Goal: Answer question/provide support: Share knowledge or assist other users

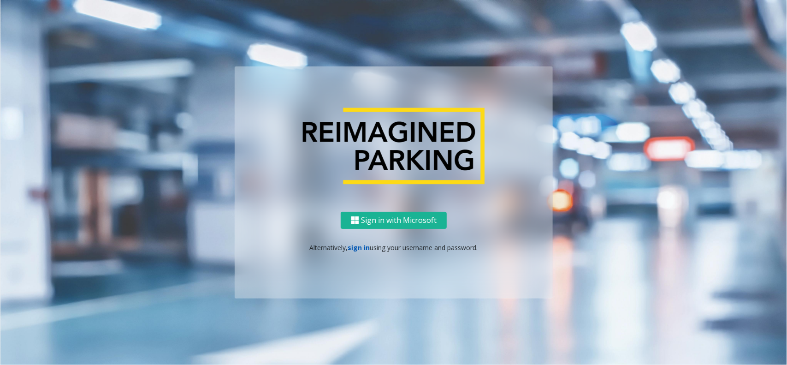
click at [360, 250] on link "sign in" at bounding box center [359, 247] width 22 height 9
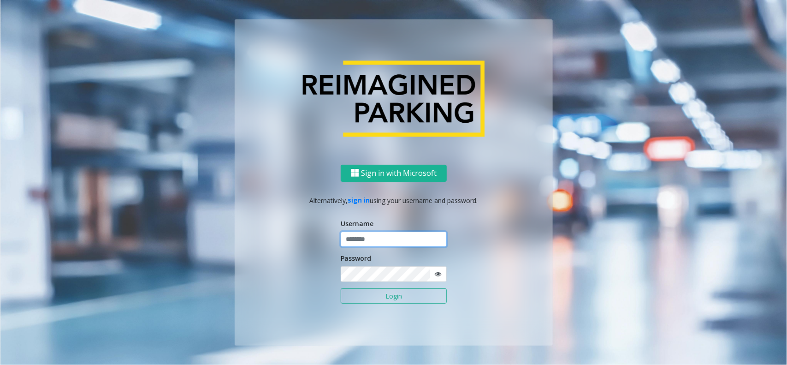
click at [363, 242] on input "text" at bounding box center [394, 239] width 106 height 16
type input "*********"
click at [363, 295] on button "Login" at bounding box center [394, 296] width 106 height 16
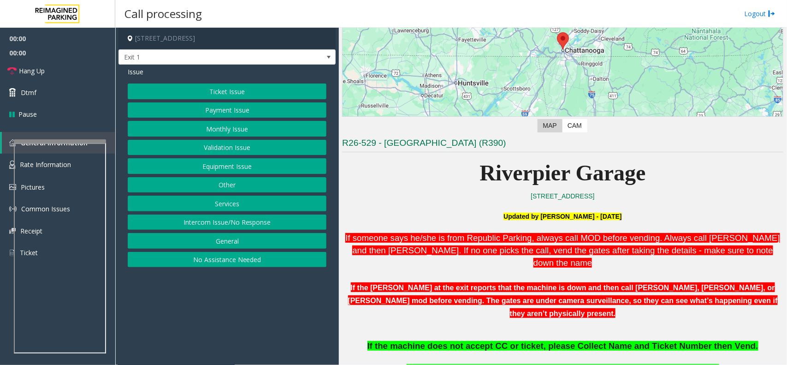
scroll to position [230, 0]
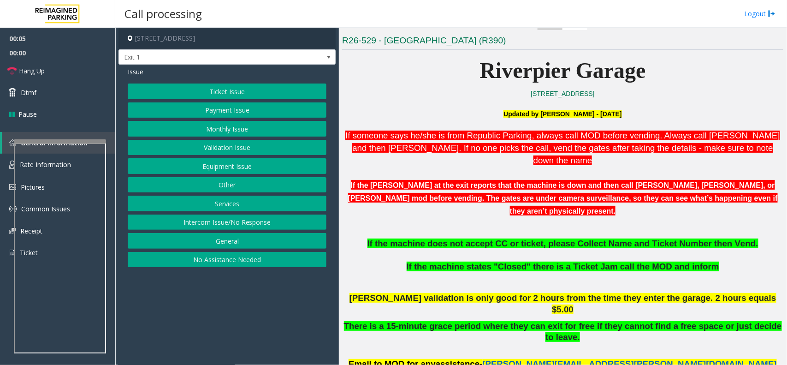
click at [253, 225] on button "Intercom Issue/No Response" at bounding box center [227, 222] width 199 height 16
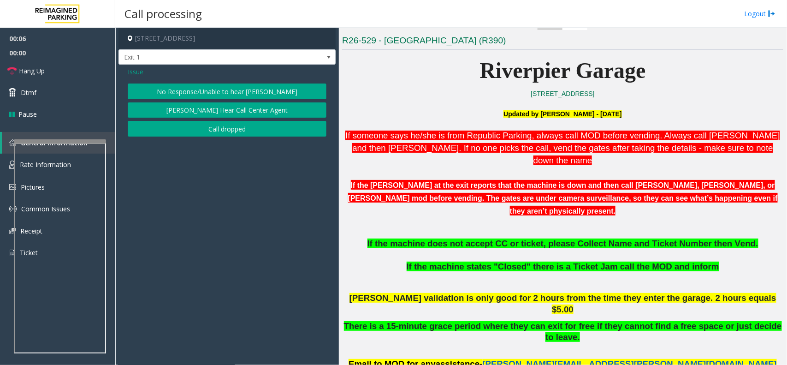
click at [208, 94] on button "No Response/Unable to hear [PERSON_NAME]" at bounding box center [227, 91] width 199 height 16
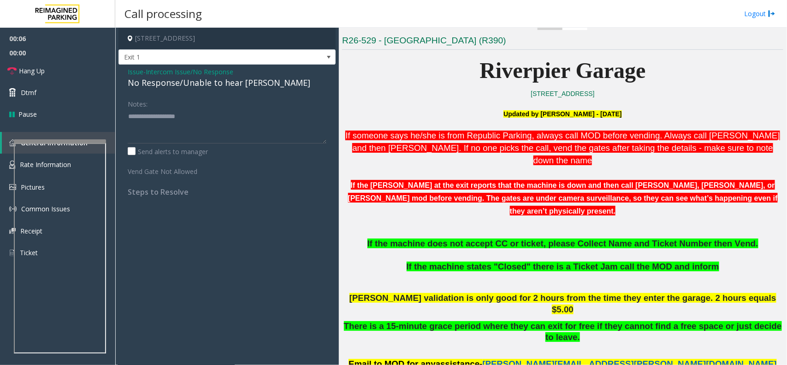
click at [195, 86] on div "No Response/Unable to hear [PERSON_NAME]" at bounding box center [227, 83] width 199 height 12
type textarea "**********"
click at [94, 71] on link "Hang Up" at bounding box center [57, 71] width 115 height 22
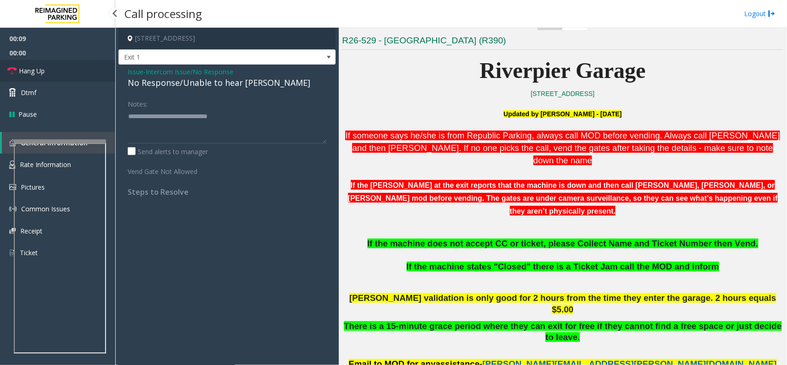
click at [94, 71] on link "Hang Up" at bounding box center [57, 71] width 115 height 22
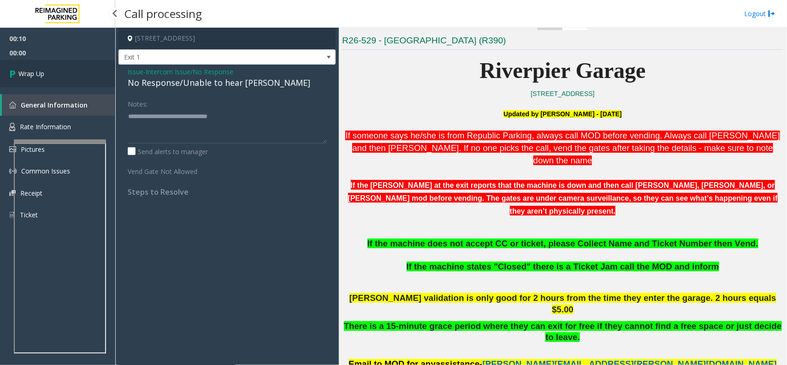
click at [94, 71] on link "Wrap Up" at bounding box center [57, 73] width 115 height 27
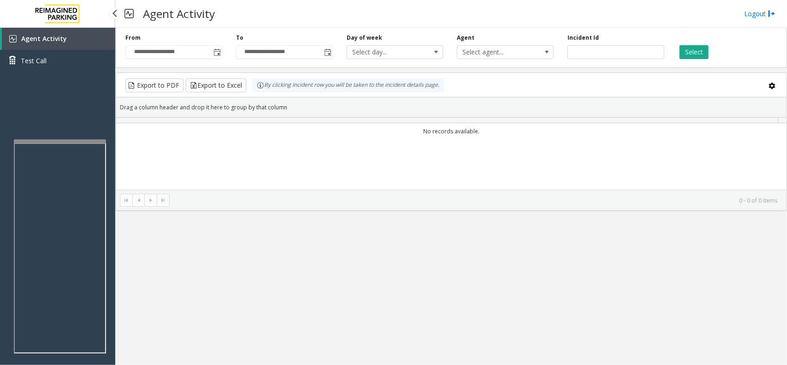
click at [94, 71] on div "Agent Activity Test Call" at bounding box center [57, 53] width 115 height 51
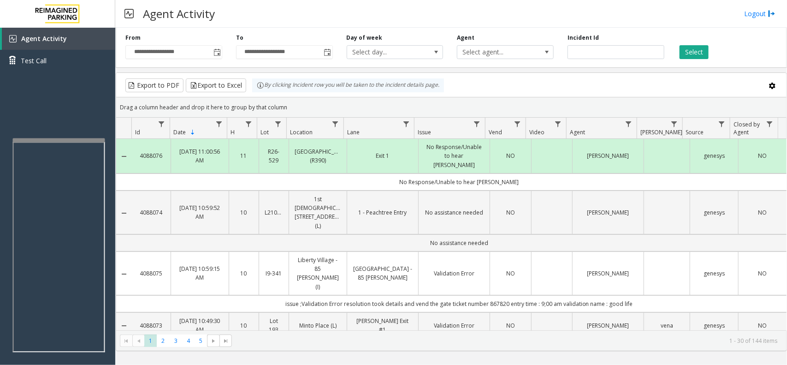
click at [89, 139] on div at bounding box center [59, 140] width 92 height 4
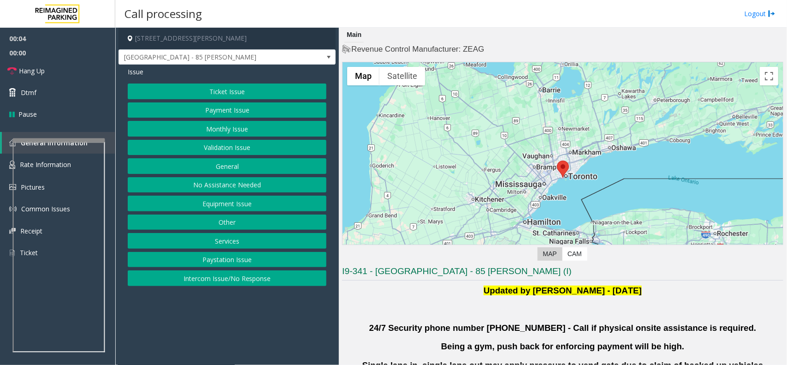
click at [233, 144] on button "Validation Issue" at bounding box center [227, 148] width 199 height 16
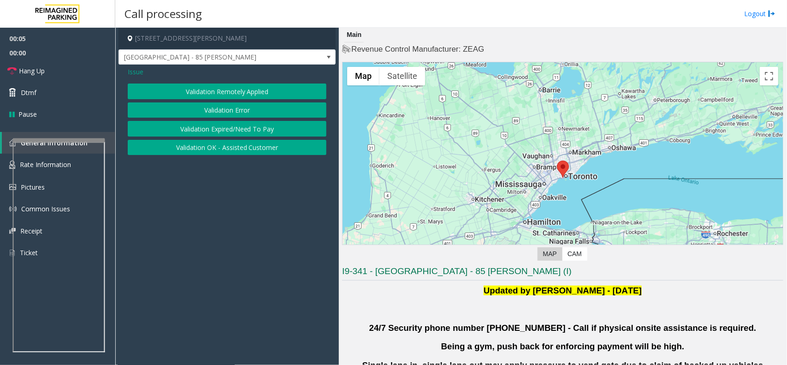
click at [238, 109] on button "Validation Error" at bounding box center [227, 110] width 199 height 16
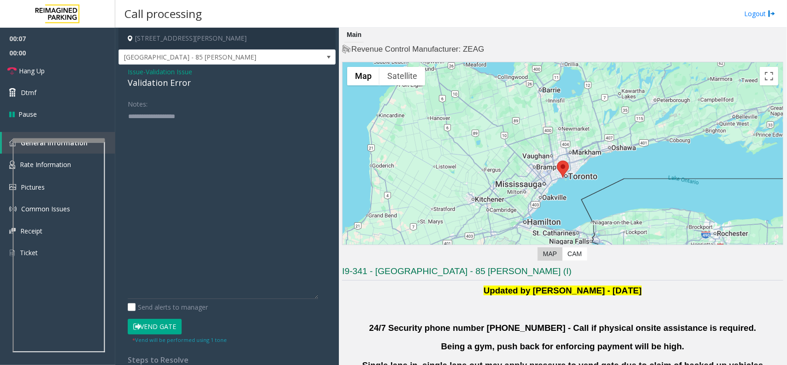
drag, startPoint x: 321, startPoint y: 141, endPoint x: 240, endPoint y: 180, distance: 90.5
click at [323, 295] on div "Notes: Send alerts to manager Vend Gate * Vend will be performed using 1 tone S…" at bounding box center [227, 236] width 213 height 281
click at [217, 144] on textarea at bounding box center [223, 203] width 190 height 188
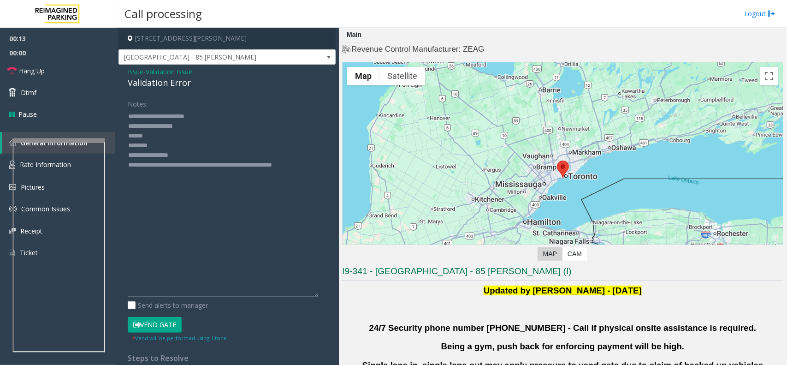
click at [162, 152] on textarea at bounding box center [223, 203] width 190 height 188
click at [162, 144] on textarea at bounding box center [223, 203] width 190 height 188
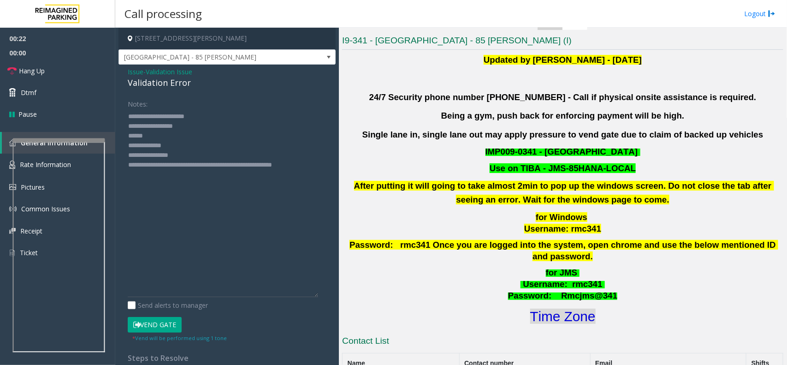
click at [560, 308] on font "Time Zone" at bounding box center [562, 315] width 65 height 15
drag, startPoint x: 188, startPoint y: 156, endPoint x: 165, endPoint y: 156, distance: 22.6
click at [165, 156] on textarea at bounding box center [223, 203] width 190 height 188
click at [157, 135] on textarea at bounding box center [223, 203] width 190 height 188
type textarea "**********"
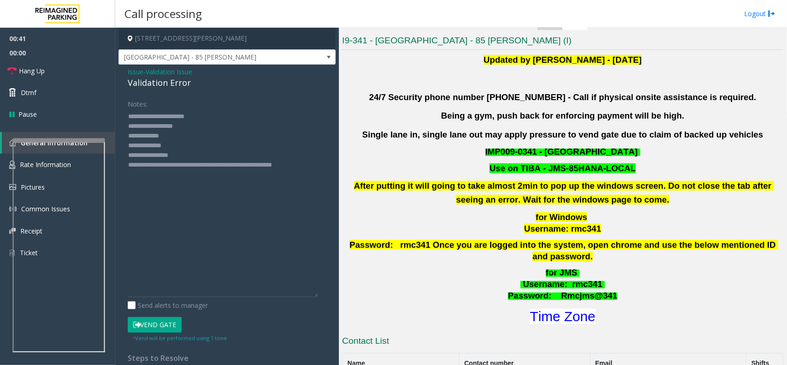
click at [164, 321] on button "Vend Gate" at bounding box center [155, 325] width 54 height 16
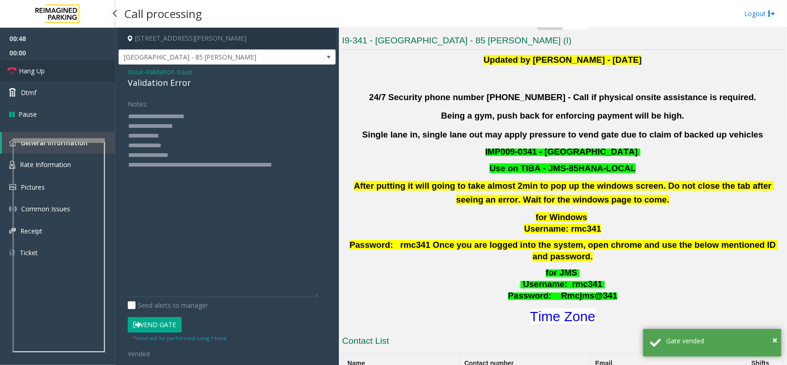
click at [79, 67] on link "Hang Up" at bounding box center [57, 71] width 115 height 22
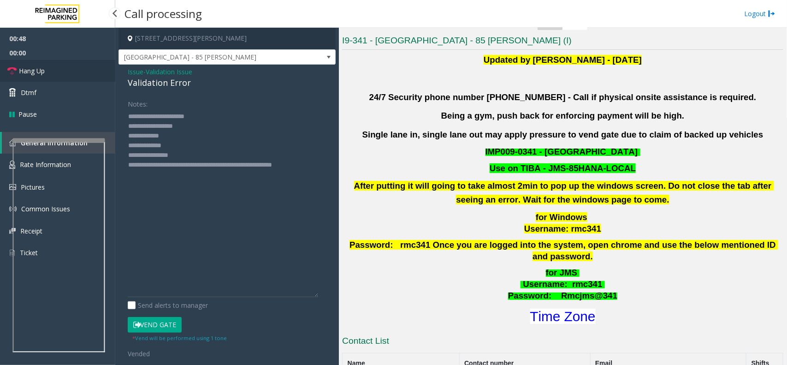
click at [79, 67] on link "Hang Up" at bounding box center [57, 71] width 115 height 22
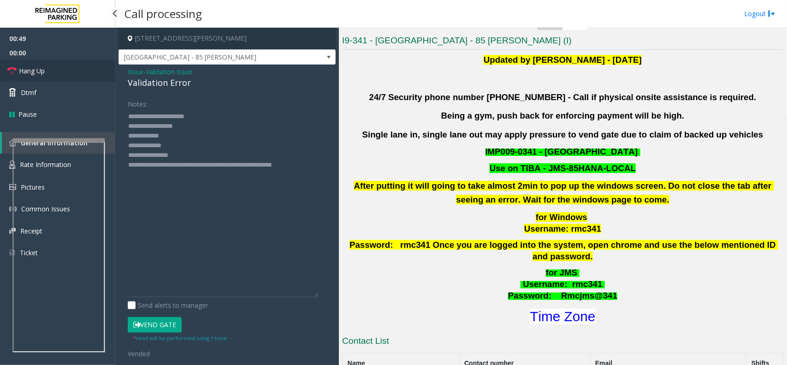
click at [79, 67] on link "Hang Up" at bounding box center [57, 71] width 115 height 22
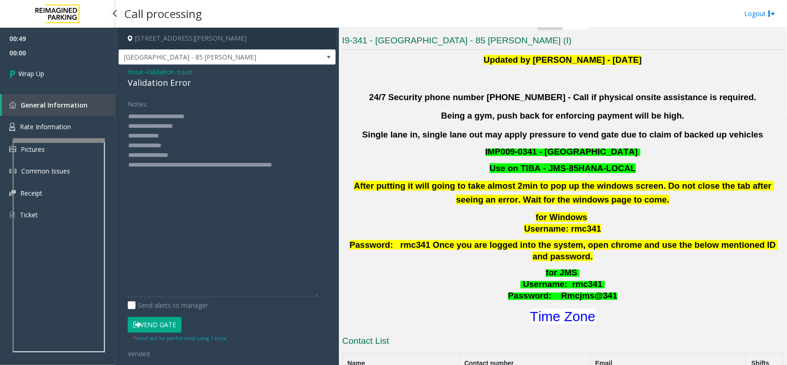
click at [79, 67] on link "Wrap Up" at bounding box center [57, 73] width 115 height 27
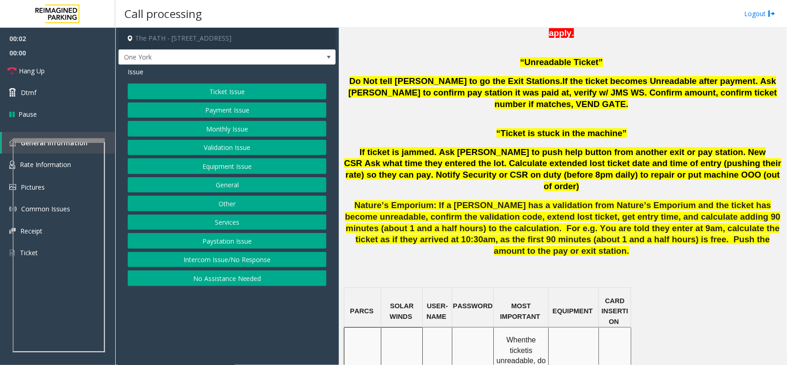
scroll to position [634, 0]
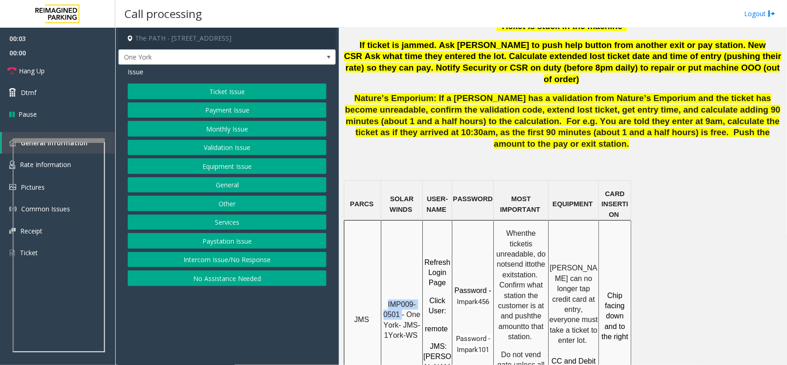
drag, startPoint x: 402, startPoint y: 243, endPoint x: 387, endPoint y: 231, distance: 19.0
click at [387, 299] on p "IMP009-0501 - One York- JMS-1York-WS" at bounding box center [402, 319] width 40 height 41
drag, startPoint x: 24, startPoint y: 142, endPoint x: 221, endPoint y: 239, distance: 220.2
click at [224, 261] on button "Intercom Issue/No Response" at bounding box center [227, 260] width 199 height 16
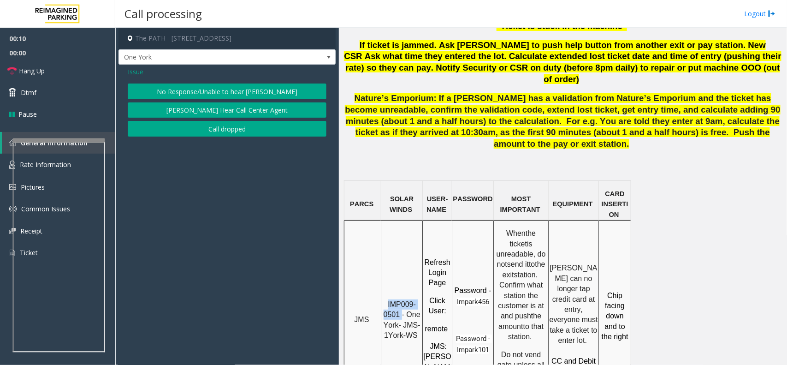
click at [185, 87] on button "No Response/Unable to hear [PERSON_NAME]" at bounding box center [227, 91] width 199 height 16
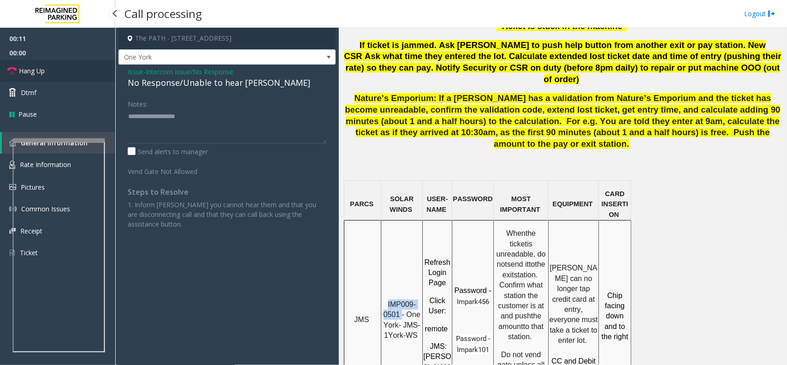
click at [76, 67] on link "Hang Up" at bounding box center [57, 71] width 115 height 22
click at [155, 76] on span "Intercom Issue/No Response" at bounding box center [190, 72] width 88 height 10
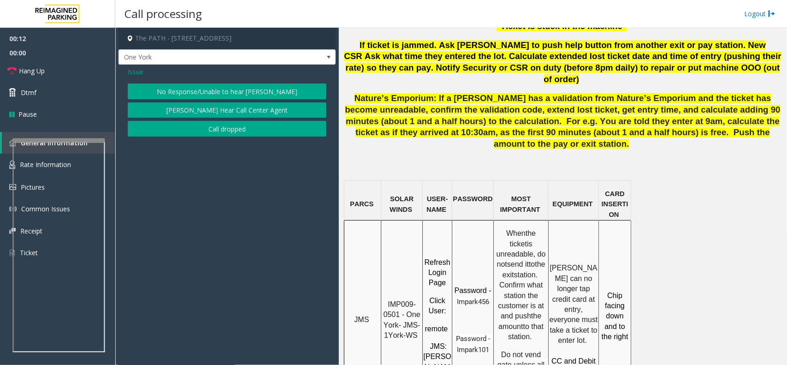
click at [155, 76] on div "Issue" at bounding box center [227, 72] width 199 height 10
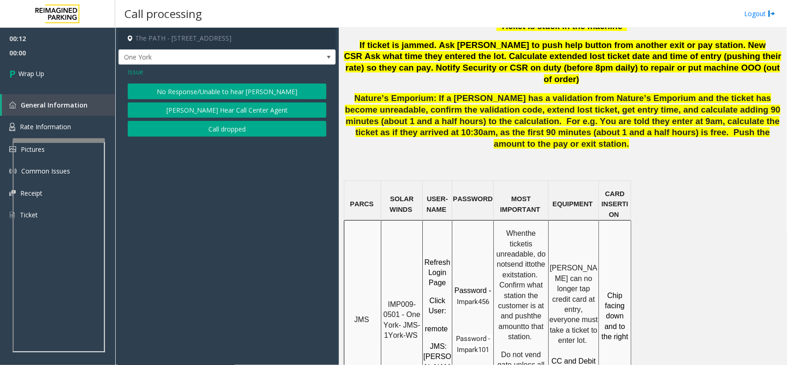
click at [157, 83] on button "No Response/Unable to hear [PERSON_NAME]" at bounding box center [227, 91] width 199 height 16
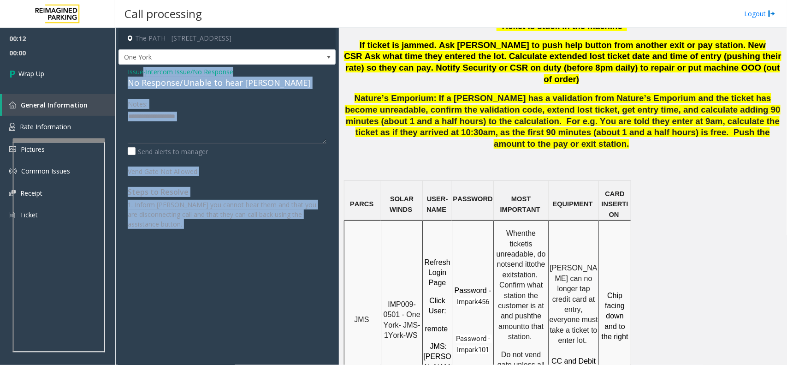
click at [162, 83] on div "No Response/Unable to hear [PERSON_NAME]" at bounding box center [227, 83] width 199 height 12
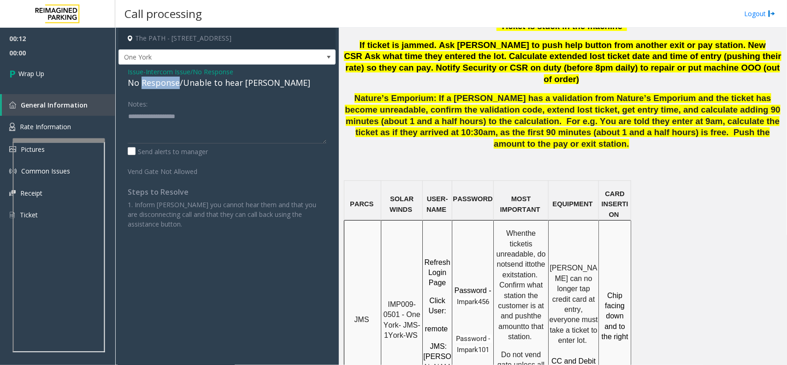
click at [162, 83] on div "No Response/Unable to hear [PERSON_NAME]" at bounding box center [227, 83] width 199 height 12
type textarea "**********"
click at [68, 62] on link "Wrap Up" at bounding box center [57, 73] width 115 height 27
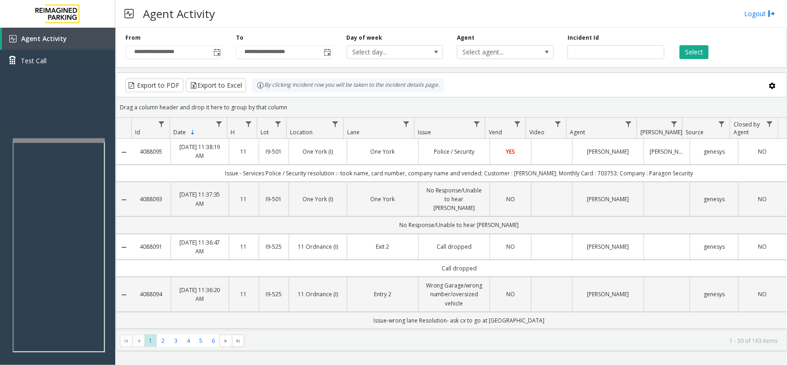
click at [316, 350] on kendo-pager "* * * * * * 1 2 3 4 5 6 1 - 30 of 163 items" at bounding box center [451, 340] width 670 height 21
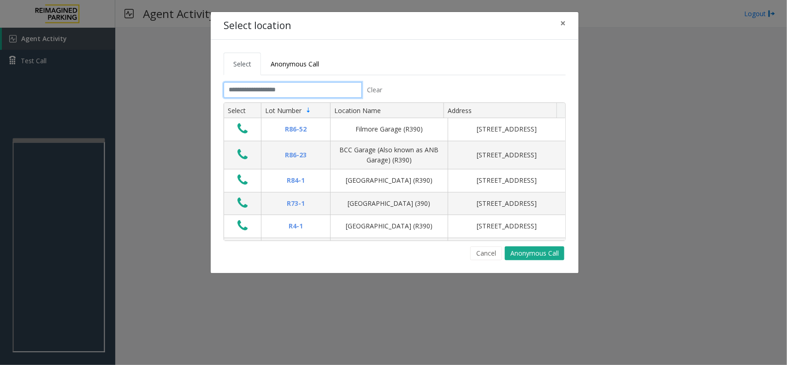
click at [301, 91] on input "text" at bounding box center [293, 90] width 138 height 16
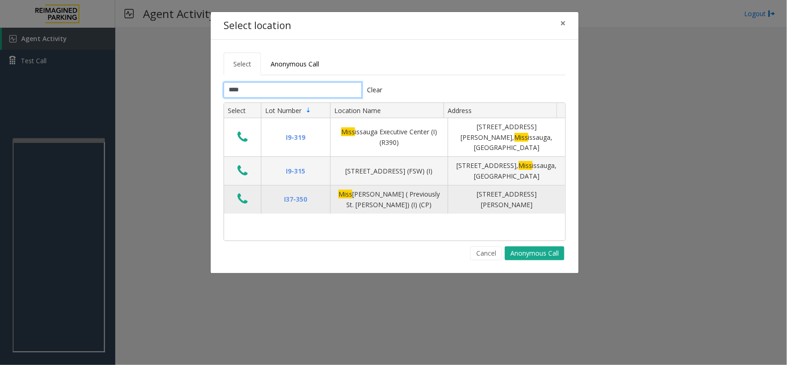
type input "****"
click at [241, 192] on icon "Data table" at bounding box center [242, 198] width 10 height 13
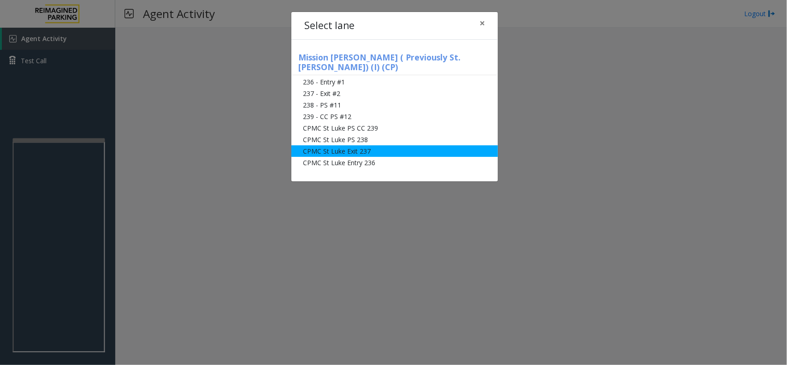
click at [362, 146] on li "CPMC St Luke Exit 237" at bounding box center [394, 151] width 207 height 12
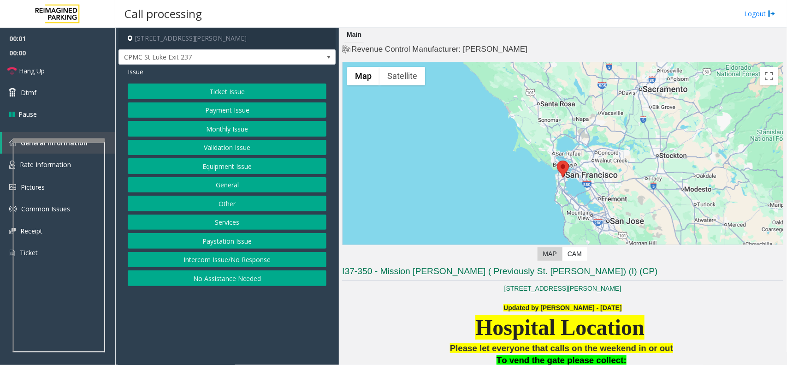
click at [257, 94] on button "Ticket Issue" at bounding box center [227, 91] width 199 height 16
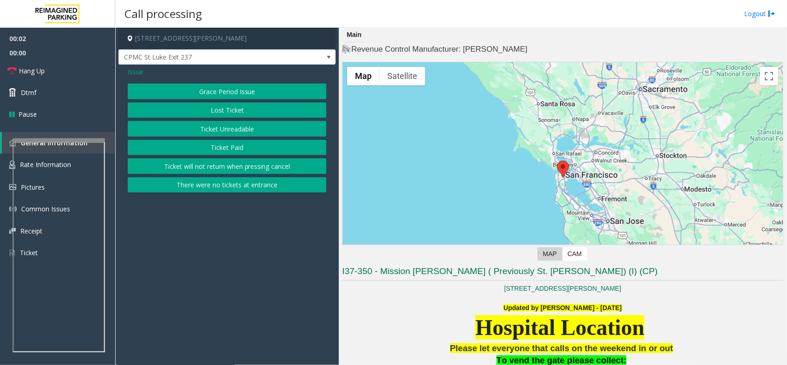
click at [249, 144] on button "Ticket Paid" at bounding box center [227, 148] width 199 height 16
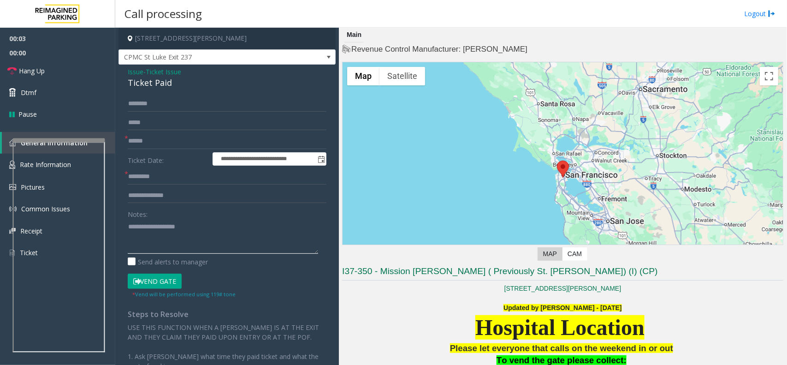
click at [175, 231] on textarea at bounding box center [223, 236] width 190 height 35
type textarea "**********"
click at [156, 145] on input "text" at bounding box center [227, 141] width 199 height 16
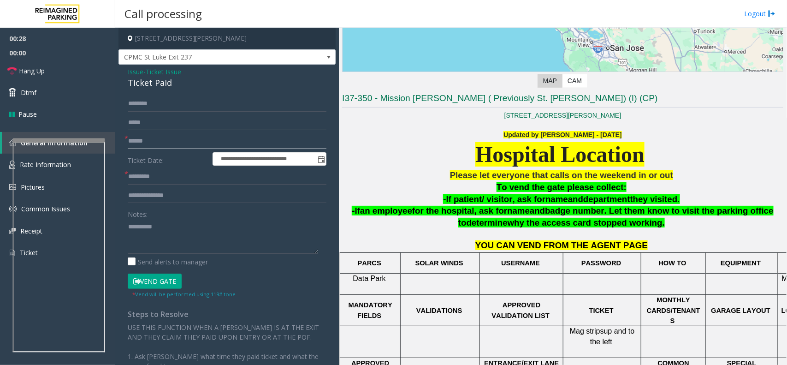
scroll to position [173, 67]
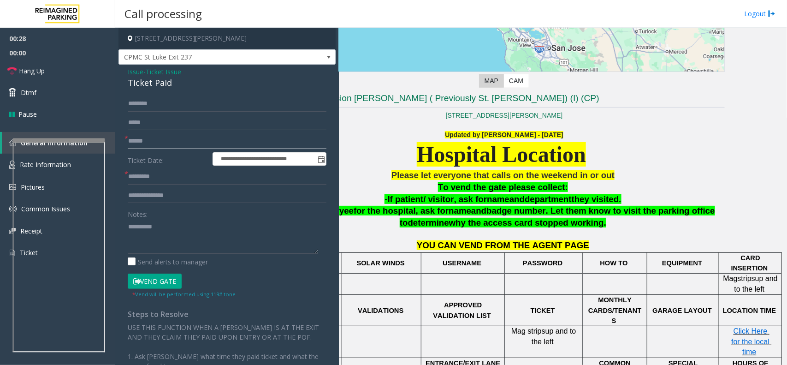
type input "******"
click at [736, 327] on span "Click Here for the local time" at bounding box center [751, 341] width 40 height 29
click at [161, 178] on input "text" at bounding box center [227, 177] width 199 height 16
type input "*****"
click at [176, 226] on textarea at bounding box center [223, 236] width 190 height 35
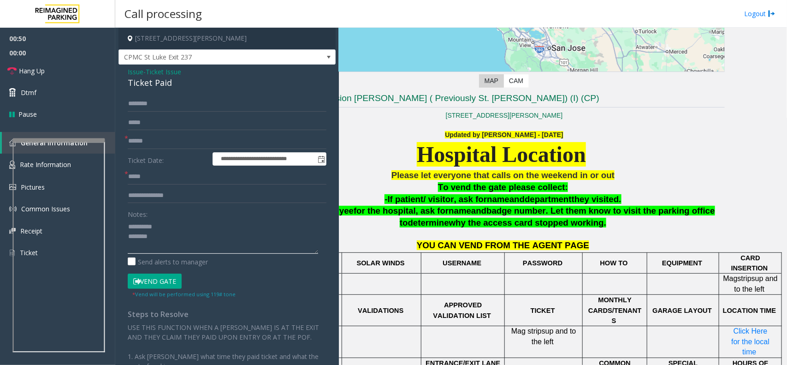
drag, startPoint x: 165, startPoint y: 237, endPoint x: 125, endPoint y: 232, distance: 40.0
click at [125, 232] on div "**********" at bounding box center [227, 281] width 213 height 371
click at [148, 279] on button "Vend Gate" at bounding box center [155, 281] width 54 height 16
click at [154, 245] on textarea at bounding box center [223, 236] width 190 height 35
drag, startPoint x: 184, startPoint y: 236, endPoint x: 115, endPoint y: 234, distance: 69.2
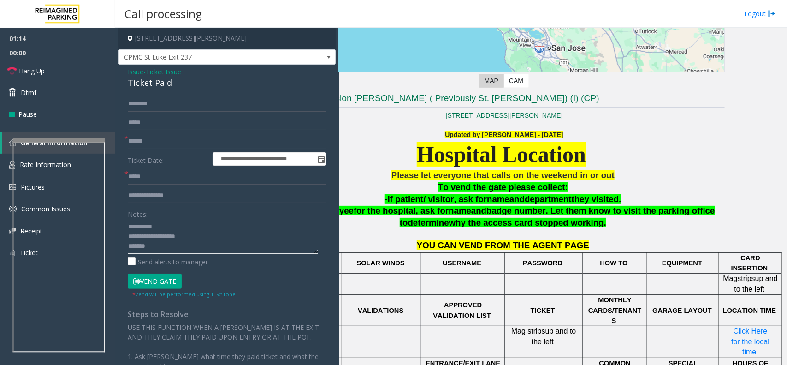
click at [115, 234] on div "**********" at bounding box center [451, 196] width 672 height 337
click at [148, 86] on div "Ticket Paid" at bounding box center [227, 83] width 199 height 12
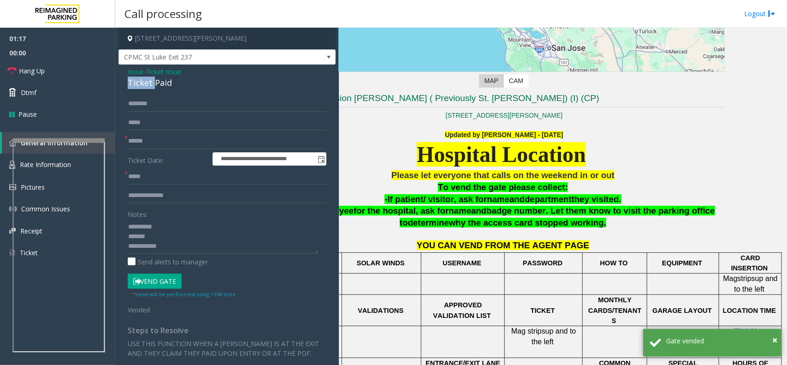
click at [148, 86] on div "Ticket Paid" at bounding box center [227, 83] width 199 height 12
click at [142, 246] on textarea at bounding box center [223, 236] width 190 height 35
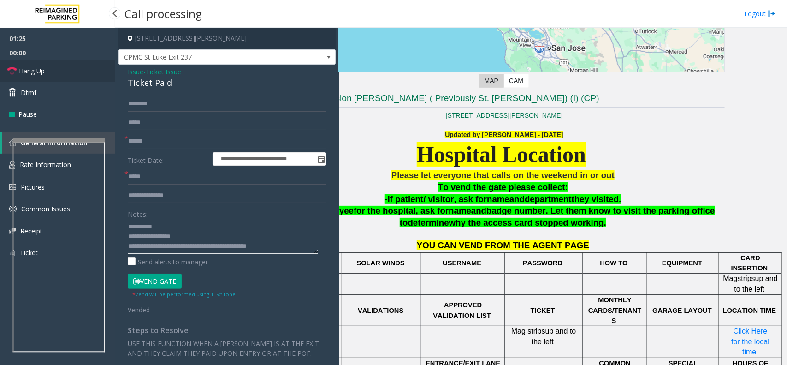
type textarea "**********"
click at [54, 72] on link "Hang Up" at bounding box center [57, 71] width 115 height 22
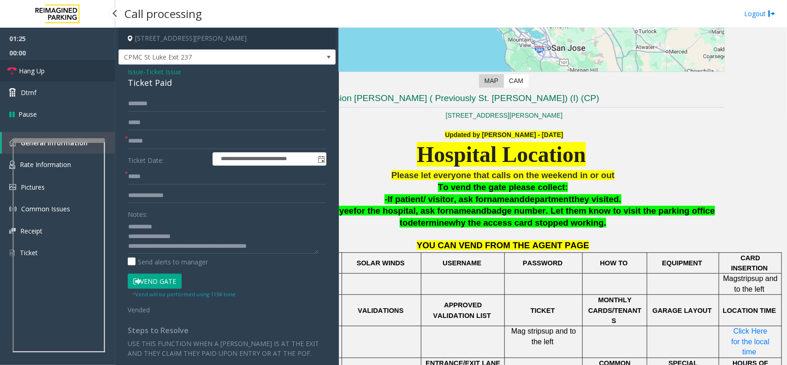
click at [54, 72] on link "Hang Up" at bounding box center [57, 71] width 115 height 22
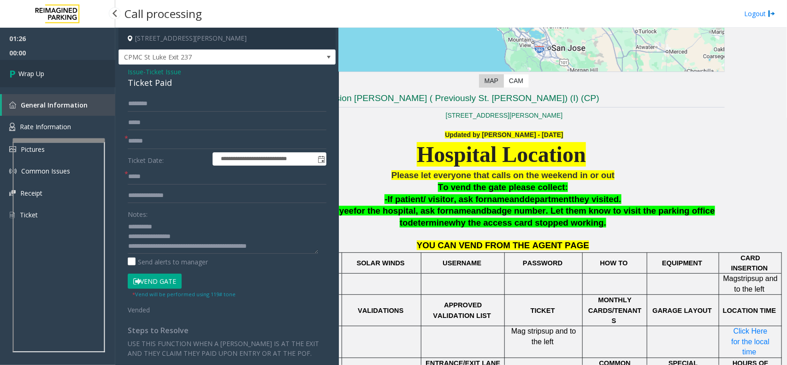
click at [54, 72] on link "Wrap Up" at bounding box center [57, 73] width 115 height 27
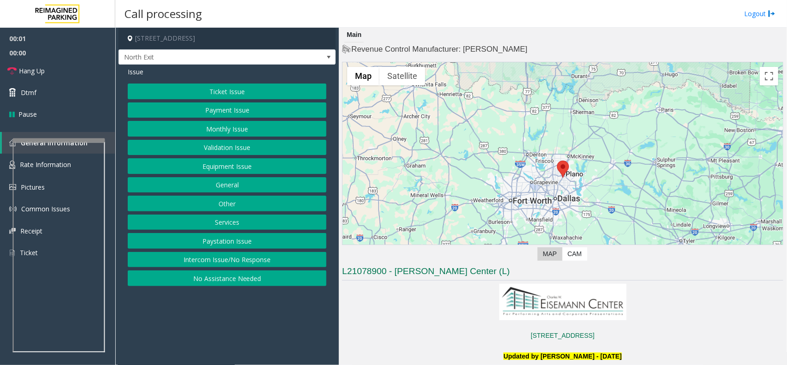
scroll to position [115, 0]
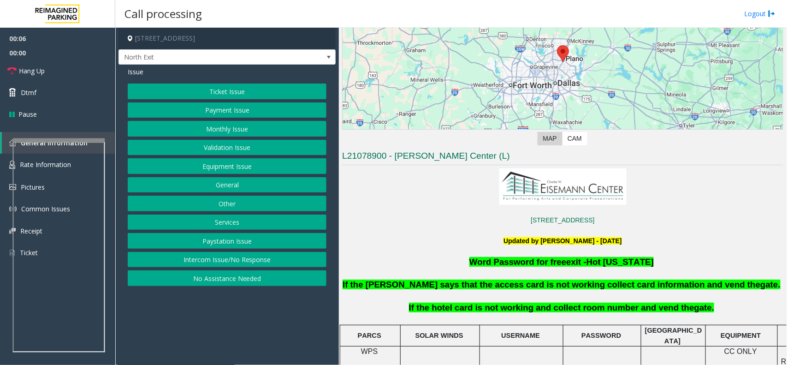
click at [248, 226] on button "Services" at bounding box center [227, 222] width 199 height 16
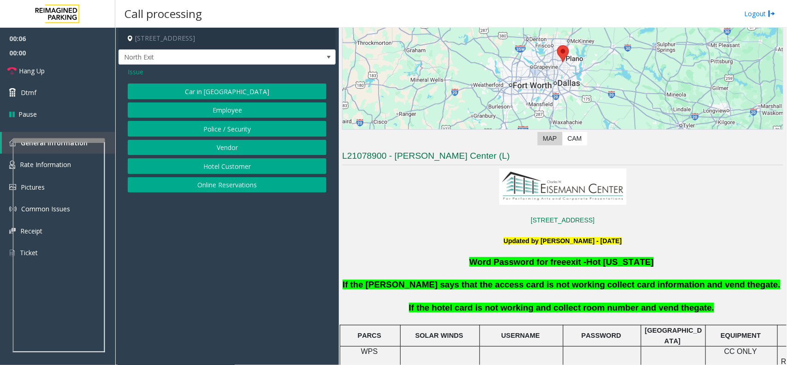
click at [236, 169] on button "Hotel Customer" at bounding box center [227, 166] width 199 height 16
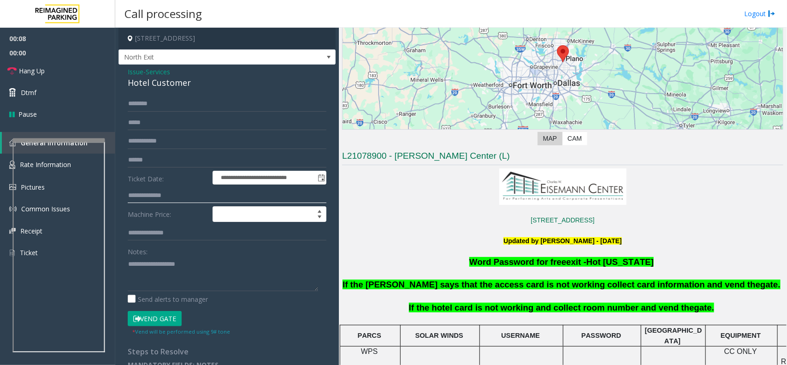
click at [163, 197] on input "text" at bounding box center [227, 196] width 199 height 16
type input "****"
drag, startPoint x: 196, startPoint y: 81, endPoint x: 124, endPoint y: 71, distance: 73.4
click at [124, 71] on div "**********" at bounding box center [226, 221] width 217 height 313
click at [183, 272] on textarea at bounding box center [223, 273] width 190 height 35
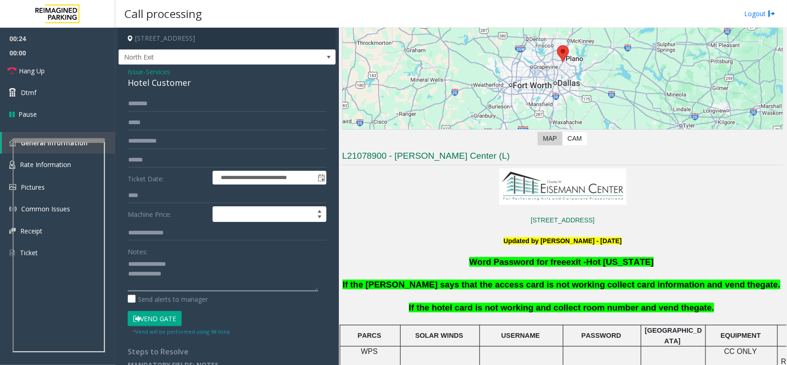
type textarea "**********"
click at [159, 105] on input "text" at bounding box center [227, 104] width 199 height 16
type input "*****"
click at [154, 319] on button "Vend Gate" at bounding box center [155, 319] width 54 height 16
click at [158, 288] on textarea at bounding box center [223, 273] width 190 height 35
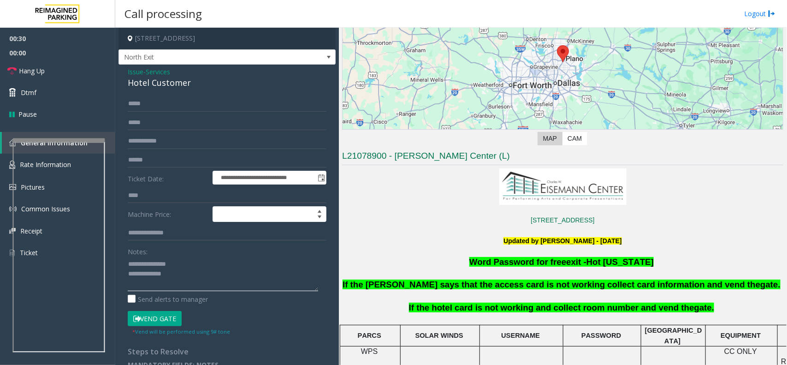
click at [208, 277] on textarea at bounding box center [223, 273] width 190 height 35
click at [65, 74] on link "Hang Up" at bounding box center [57, 71] width 115 height 22
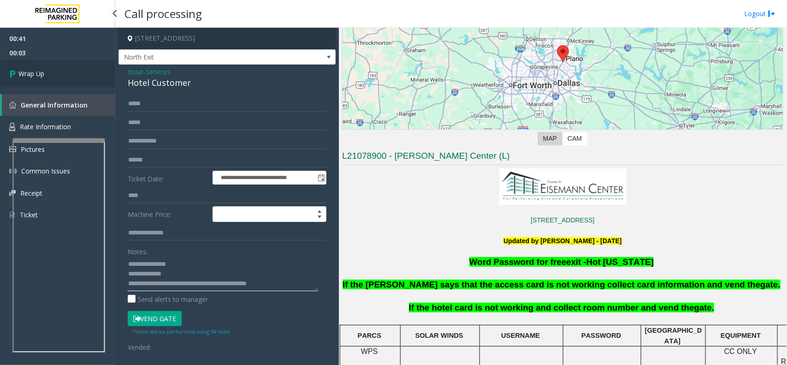
type textarea "**********"
click at [26, 66] on link "Wrap Up" at bounding box center [57, 73] width 115 height 27
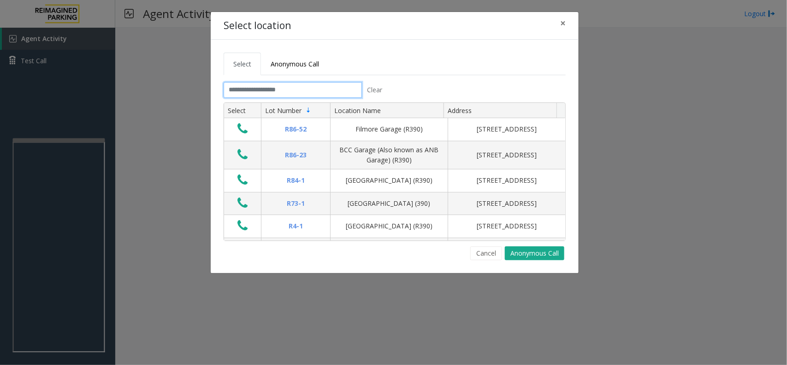
click at [270, 93] on input "text" at bounding box center [293, 90] width 138 height 16
click at [563, 27] on span "×" at bounding box center [563, 23] width 6 height 13
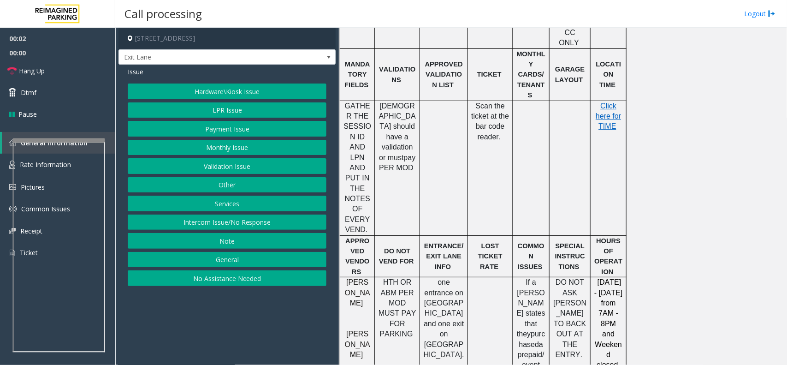
scroll to position [461, 0]
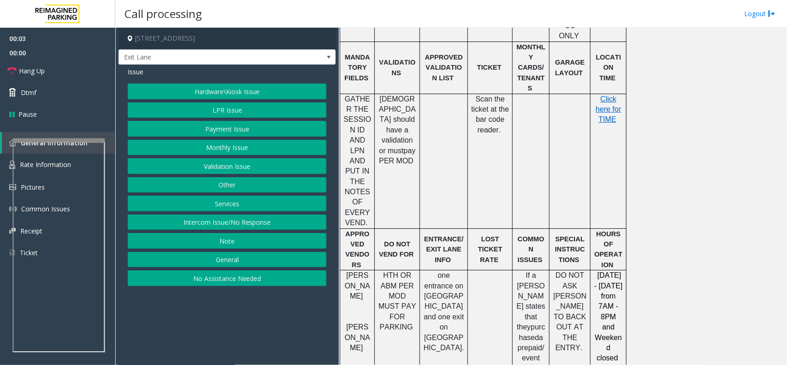
click at [198, 220] on button "Intercom Issue/No Response" at bounding box center [227, 222] width 199 height 16
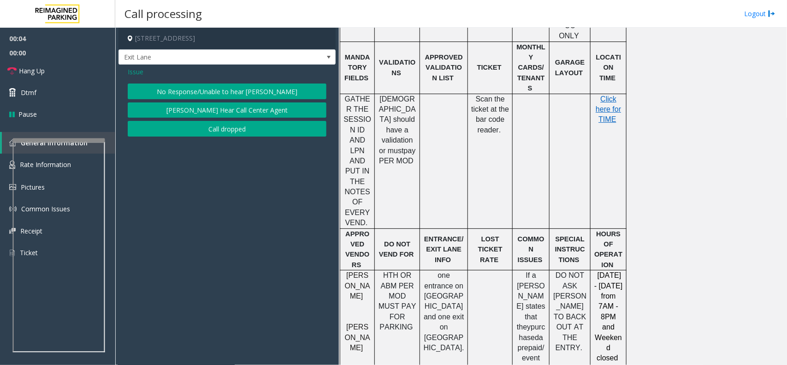
click at [201, 96] on button "No Response/Unable to hear [PERSON_NAME]" at bounding box center [227, 91] width 199 height 16
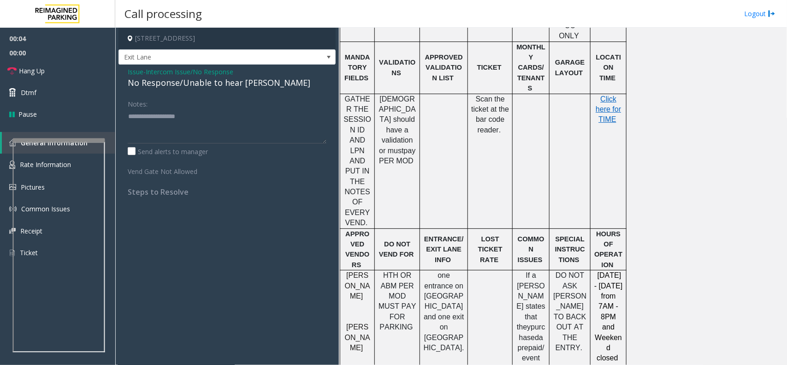
click at [189, 85] on div "No Response/Unable to hear [PERSON_NAME]" at bounding box center [227, 83] width 199 height 12
type textarea "**********"
click at [63, 75] on link "Hang Up" at bounding box center [57, 71] width 115 height 22
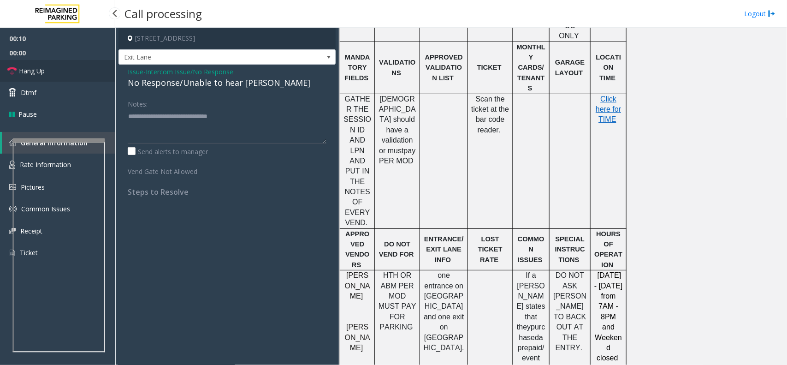
click at [63, 75] on link "Hang Up" at bounding box center [57, 71] width 115 height 22
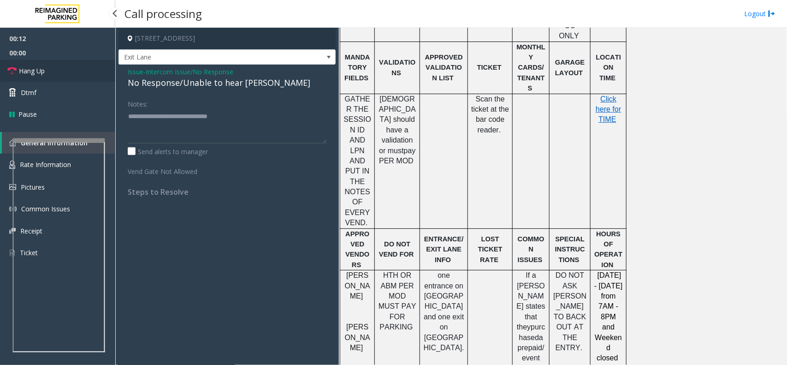
click at [64, 72] on link "Hang Up" at bounding box center [57, 71] width 115 height 22
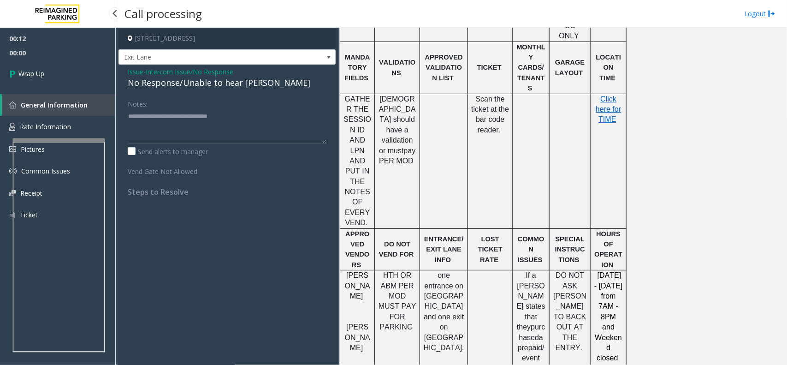
click at [64, 72] on link "Wrap Up" at bounding box center [57, 73] width 115 height 27
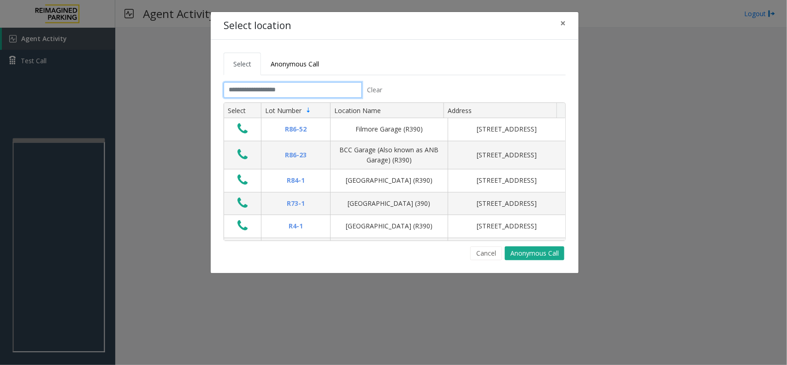
click at [331, 89] on input "text" at bounding box center [293, 90] width 138 height 16
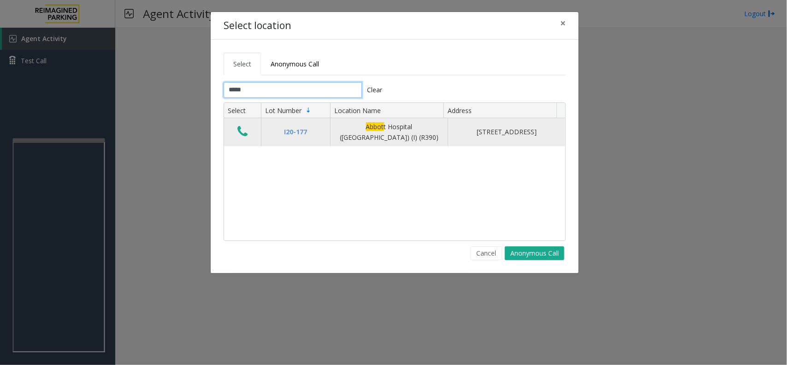
type input "*****"
click at [243, 135] on icon "Data table" at bounding box center [242, 131] width 10 height 13
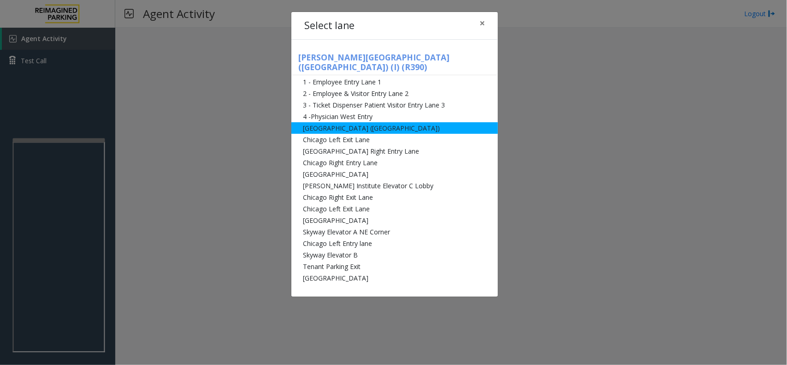
click at [335, 122] on li "[GEOGRAPHIC_DATA] ([GEOGRAPHIC_DATA])" at bounding box center [394, 128] width 207 height 12
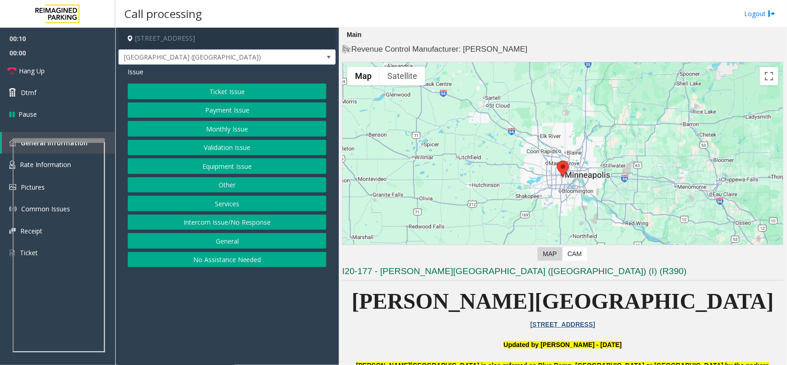
click at [226, 92] on button "Ticket Issue" at bounding box center [227, 91] width 199 height 16
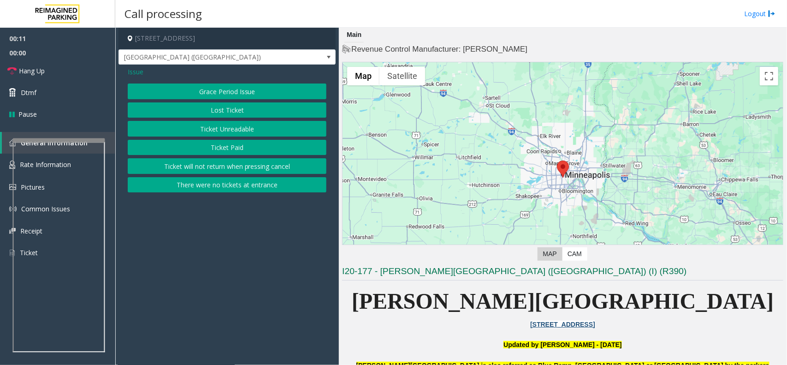
click at [236, 146] on button "Ticket Paid" at bounding box center [227, 148] width 199 height 16
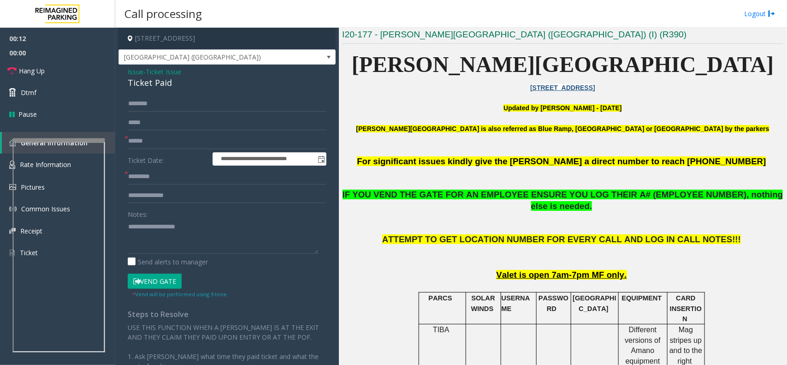
scroll to position [288, 0]
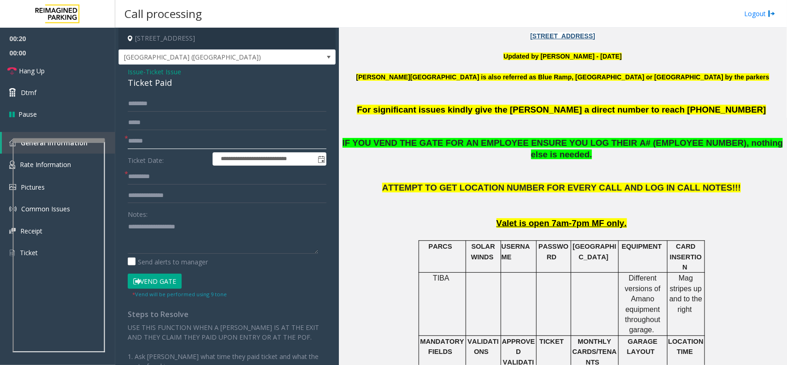
click at [197, 142] on input "text" at bounding box center [227, 141] width 199 height 16
type input "********"
drag, startPoint x: 163, startPoint y: 77, endPoint x: 132, endPoint y: 74, distance: 31.1
click at [126, 70] on div "**********" at bounding box center [226, 266] width 217 height 402
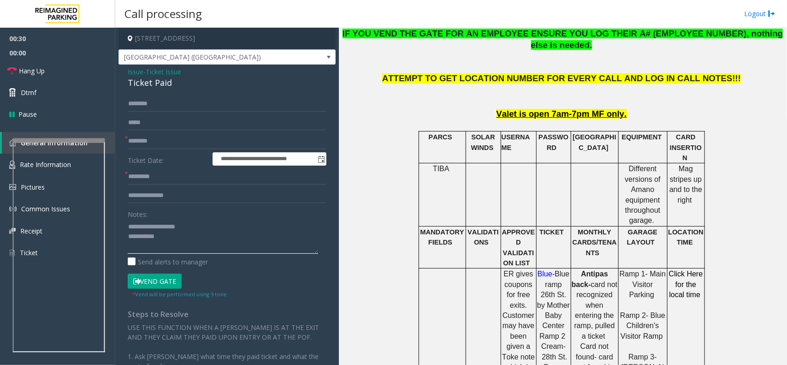
scroll to position [576, 0]
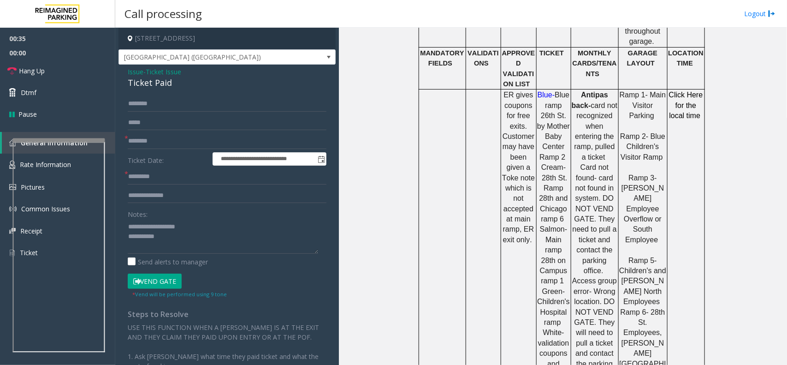
click at [151, 278] on button "Vend Gate" at bounding box center [155, 281] width 54 height 16
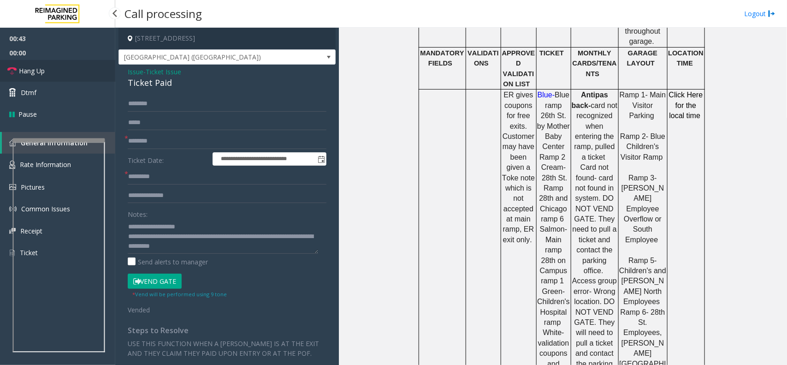
click at [38, 72] on span "Hang Up" at bounding box center [32, 71] width 26 height 10
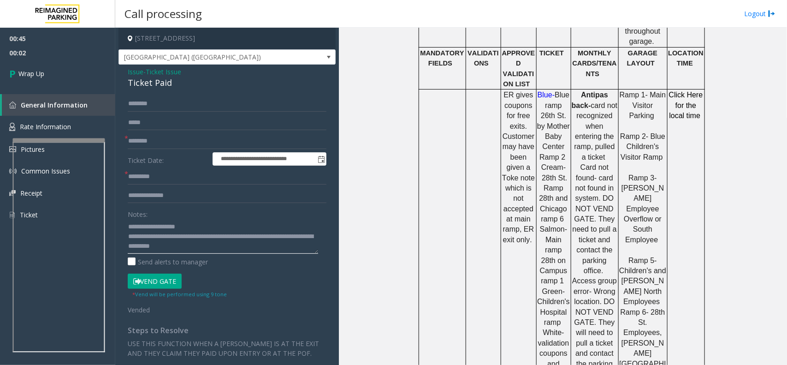
click at [160, 238] on textarea at bounding box center [223, 236] width 190 height 35
type textarea "**********"
click at [155, 182] on input "text" at bounding box center [227, 177] width 199 height 16
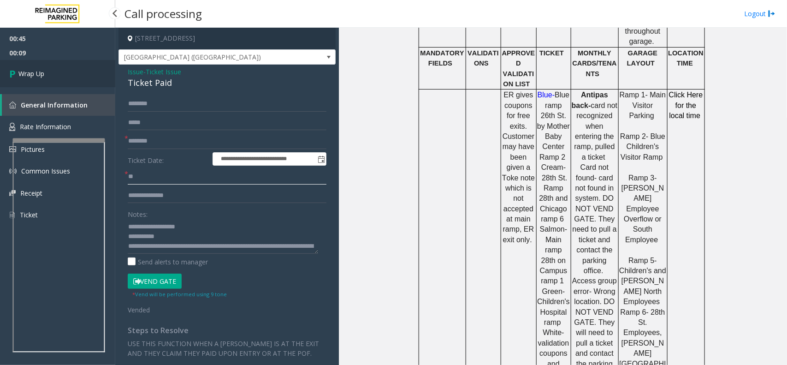
type input "**"
click at [31, 60] on link "Wrap Up" at bounding box center [57, 73] width 115 height 27
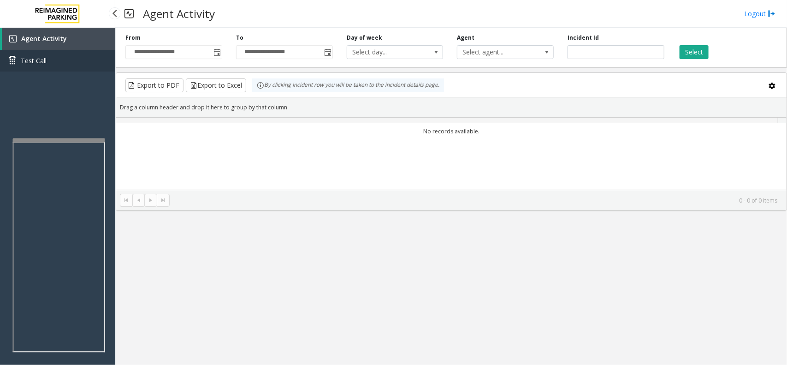
click at [33, 62] on span "Test Call" at bounding box center [34, 61] width 26 height 10
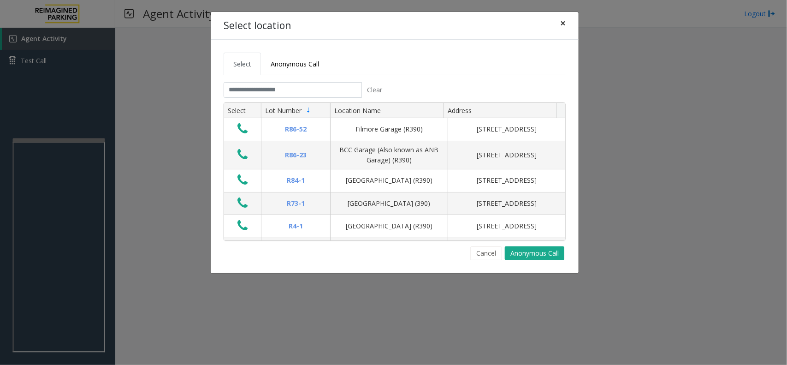
click at [564, 22] on span "×" at bounding box center [563, 23] width 6 height 13
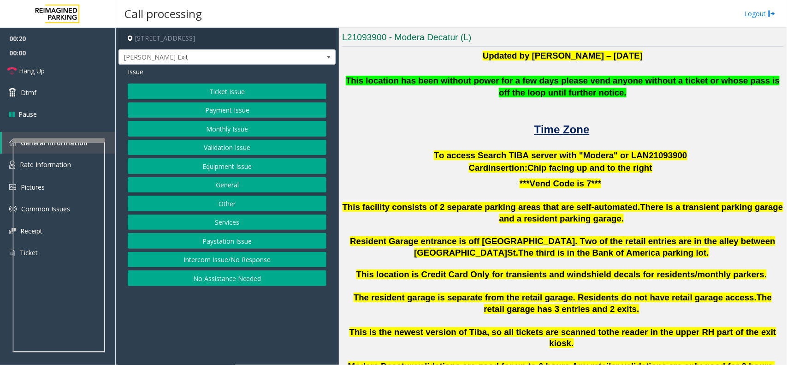
scroll to position [230, 0]
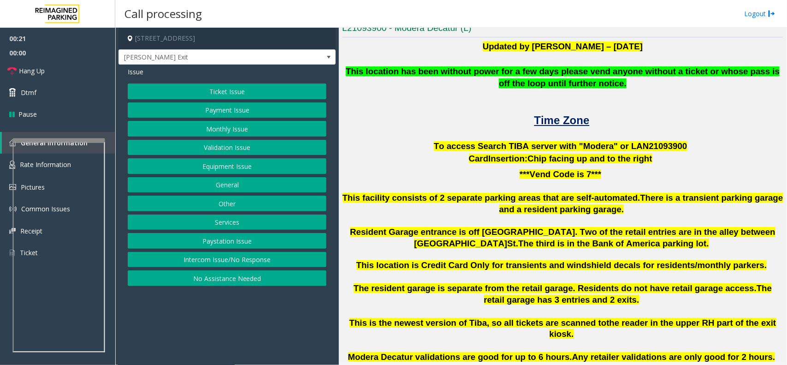
click at [637, 141] on span "To access Search TIBA server with "Modera" or LAN21093" at bounding box center [553, 146] width 239 height 10
drag, startPoint x: 637, startPoint y: 141, endPoint x: 657, endPoint y: 116, distance: 32.5
click at [657, 116] on p "Time Zone" at bounding box center [562, 120] width 441 height 15
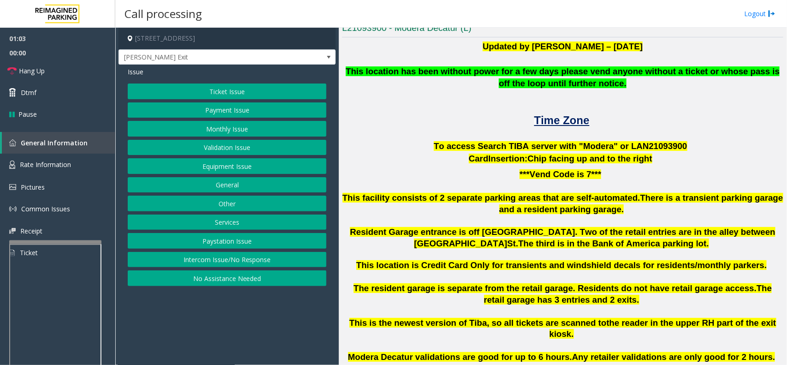
click at [62, 244] on div at bounding box center [55, 242] width 92 height 4
click at [71, 158] on link "Rate Information" at bounding box center [57, 165] width 115 height 23
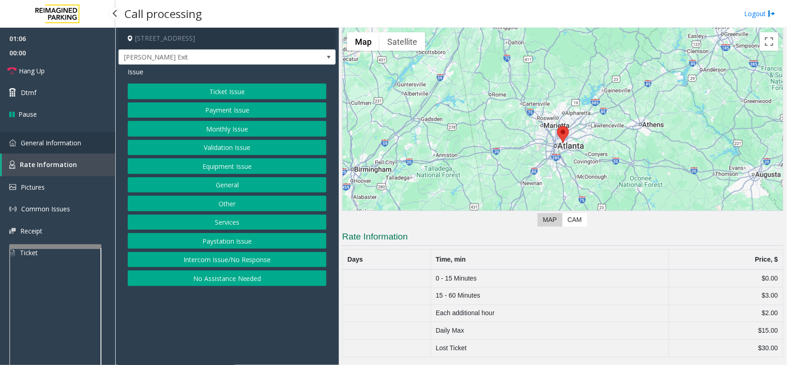
click at [72, 138] on span "General Information" at bounding box center [51, 142] width 60 height 9
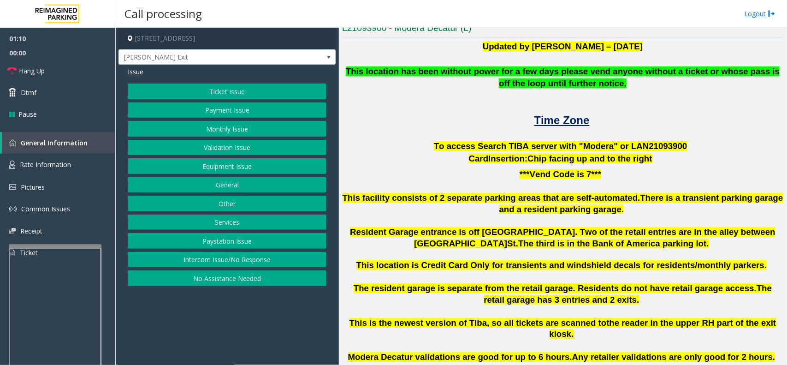
click at [242, 208] on button "Other" at bounding box center [227, 203] width 199 height 16
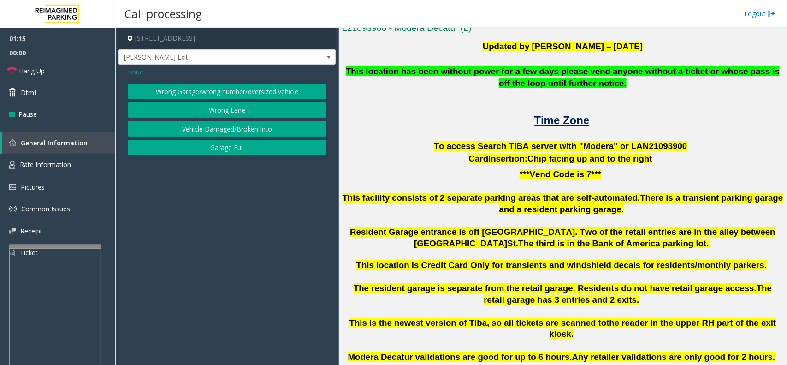
click at [139, 71] on span "Issue" at bounding box center [136, 72] width 16 height 10
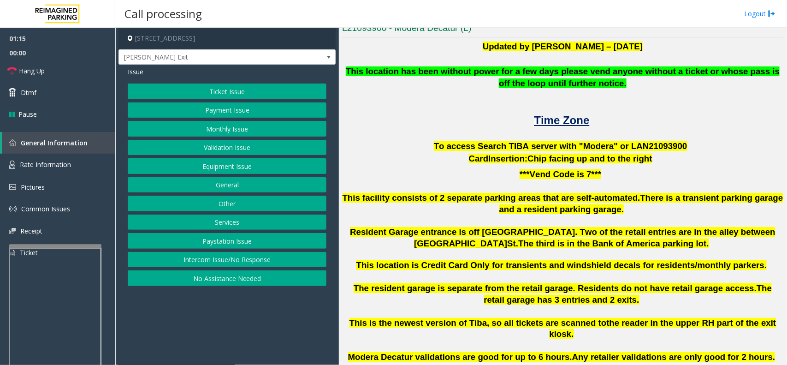
click at [212, 88] on button "Ticket Issue" at bounding box center [227, 91] width 199 height 16
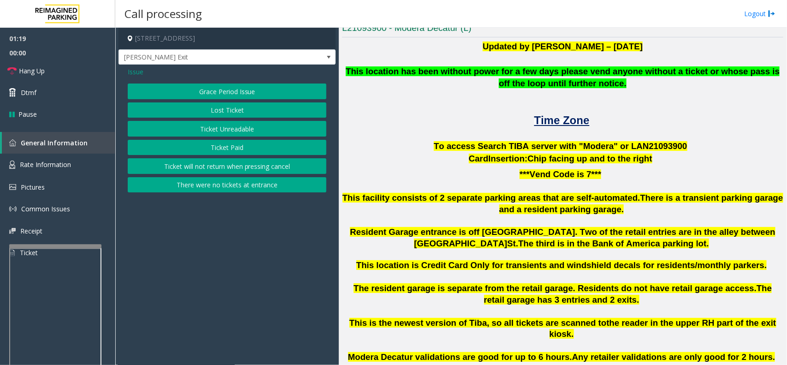
click at [218, 134] on button "Ticket Unreadable" at bounding box center [227, 129] width 199 height 16
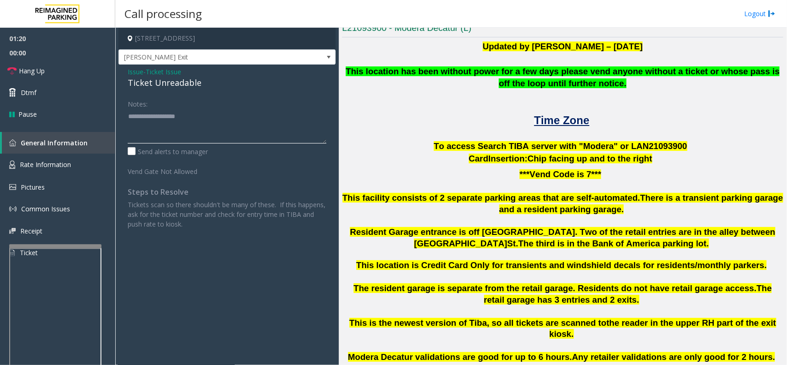
click at [178, 123] on textarea at bounding box center [227, 126] width 199 height 35
click at [143, 72] on span "- Ticket Issue" at bounding box center [162, 71] width 38 height 9
click at [140, 72] on span "Issue" at bounding box center [136, 72] width 16 height 10
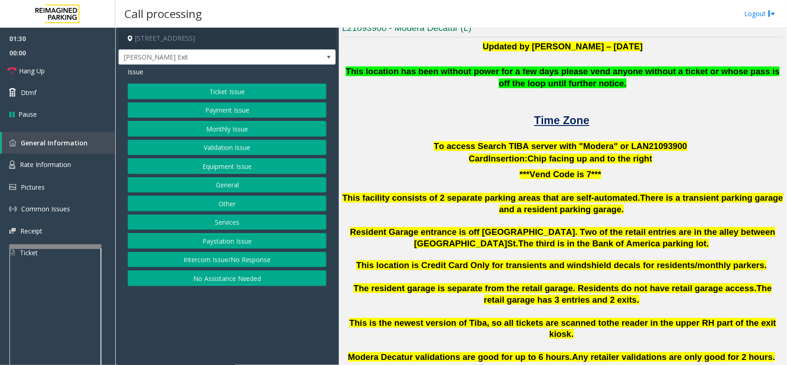
click at [252, 171] on button "Equipment Issue" at bounding box center [227, 166] width 199 height 16
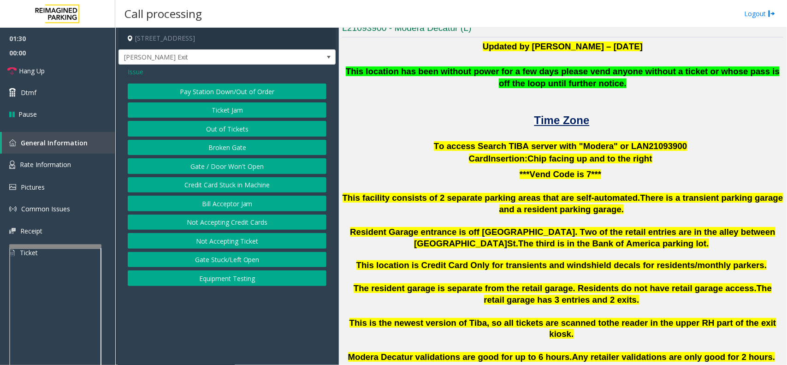
click at [252, 171] on button "Gate / Door Won't Open" at bounding box center [227, 166] width 199 height 16
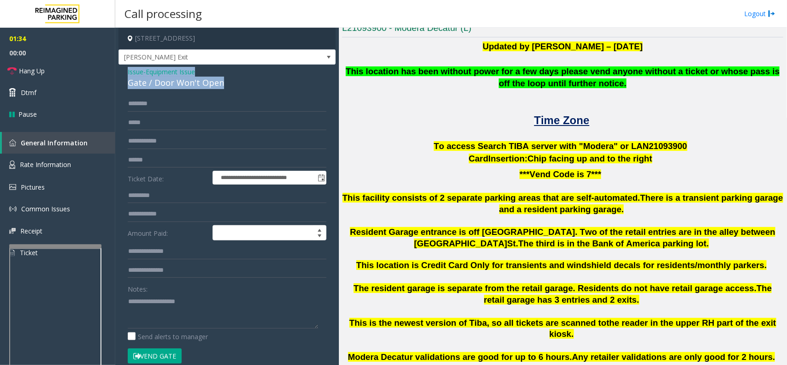
drag, startPoint x: 232, startPoint y: 81, endPoint x: 125, endPoint y: 70, distance: 107.1
click at [125, 70] on div "**********" at bounding box center [226, 293] width 217 height 457
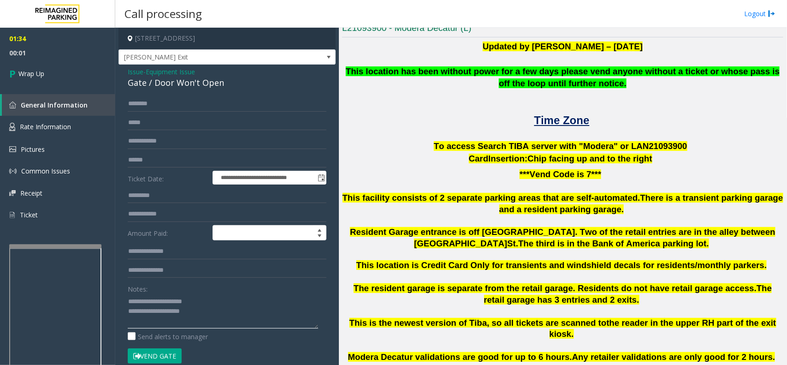
click at [221, 311] on textarea at bounding box center [223, 311] width 190 height 35
click at [150, 321] on textarea at bounding box center [223, 311] width 190 height 35
paste textarea "**********"
type textarea "**********"
click at [33, 77] on span "Wrap Up" at bounding box center [31, 74] width 26 height 10
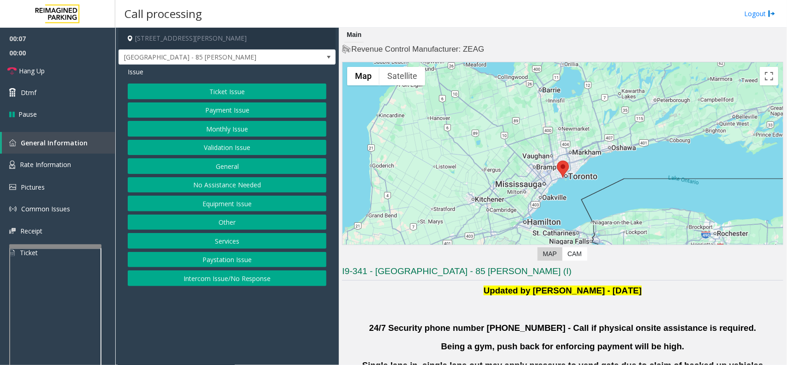
click at [220, 206] on button "Equipment Issue" at bounding box center [227, 203] width 199 height 16
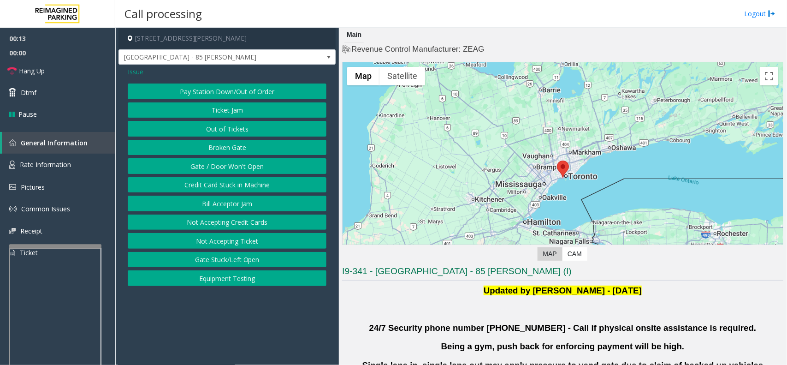
click at [131, 71] on span "Issue" at bounding box center [136, 72] width 16 height 10
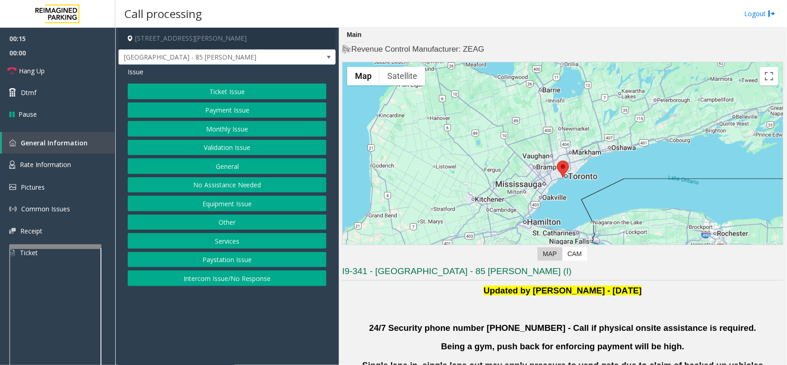
click at [240, 148] on button "Validation Issue" at bounding box center [227, 148] width 199 height 16
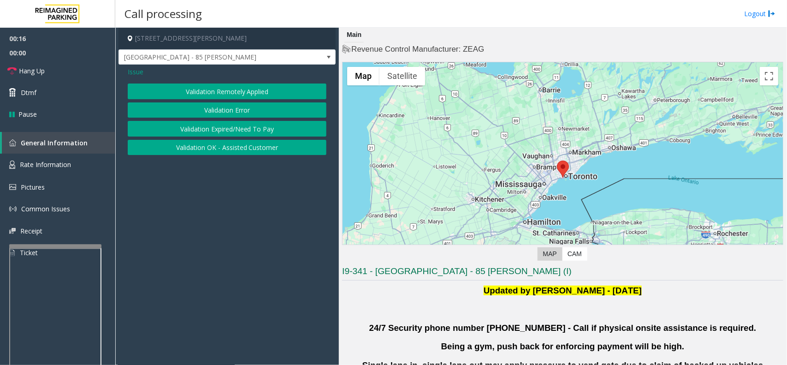
click at [240, 107] on button "Validation Error" at bounding box center [227, 110] width 199 height 16
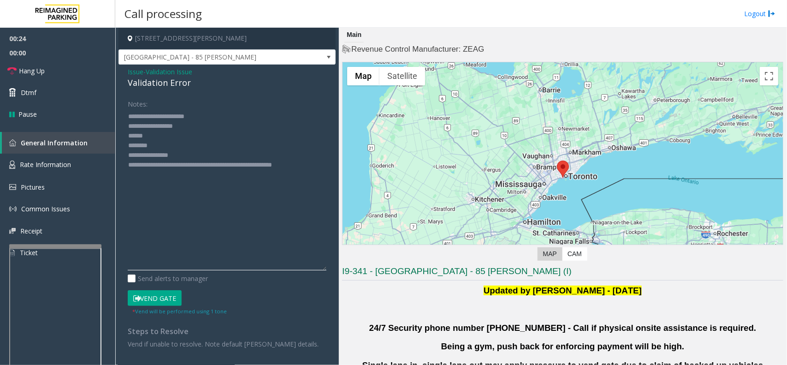
drag, startPoint x: 323, startPoint y: 141, endPoint x: 252, endPoint y: 203, distance: 94.4
click at [319, 266] on textarea at bounding box center [227, 189] width 199 height 161
click at [170, 142] on textarea at bounding box center [227, 188] width 199 height 159
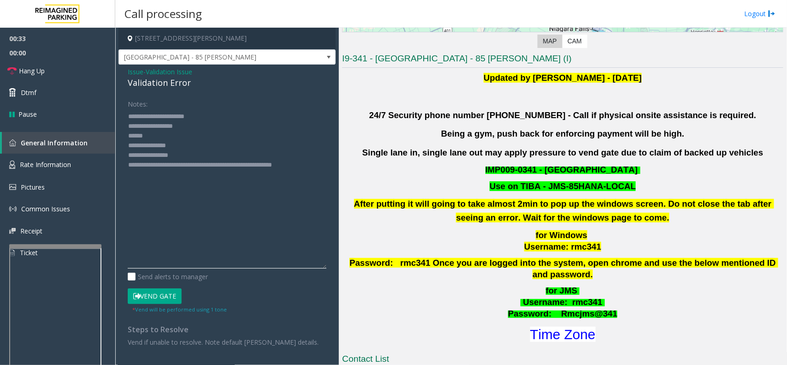
scroll to position [288, 0]
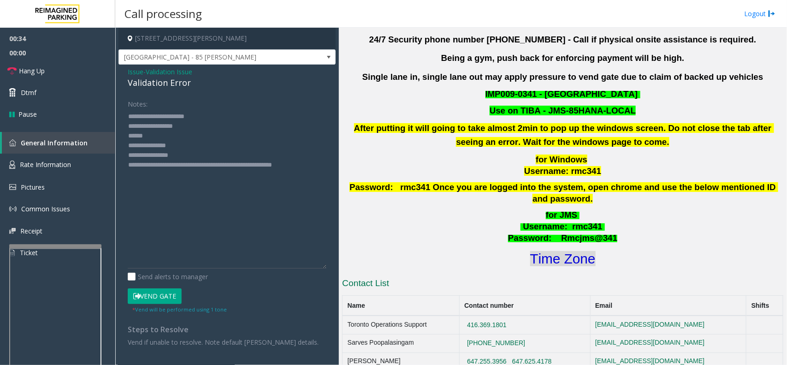
click at [568, 251] on font "Time Zone" at bounding box center [562, 258] width 65 height 15
drag, startPoint x: 186, startPoint y: 154, endPoint x: 163, endPoint y: 153, distance: 23.1
click at [163, 153] on textarea at bounding box center [227, 188] width 199 height 159
drag, startPoint x: 171, startPoint y: 293, endPoint x: 174, endPoint y: 197, distance: 95.9
click at [171, 283] on form "Notes: Send alerts to manager Vend Gate * Vend will be performed using 1 tone" at bounding box center [227, 204] width 199 height 217
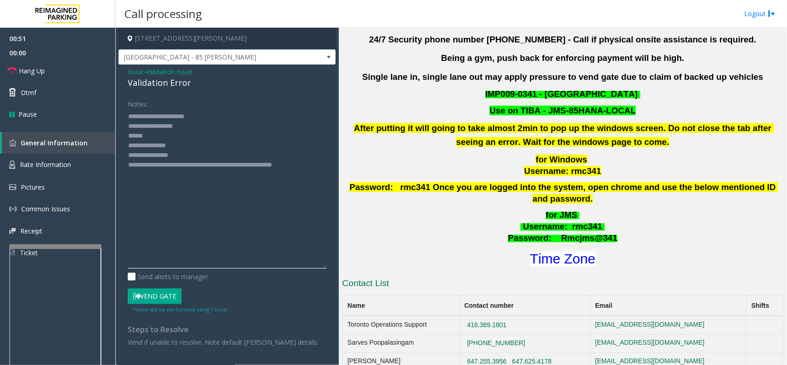
click at [190, 158] on textarea at bounding box center [227, 188] width 199 height 159
click at [134, 293] on icon at bounding box center [136, 296] width 7 height 6
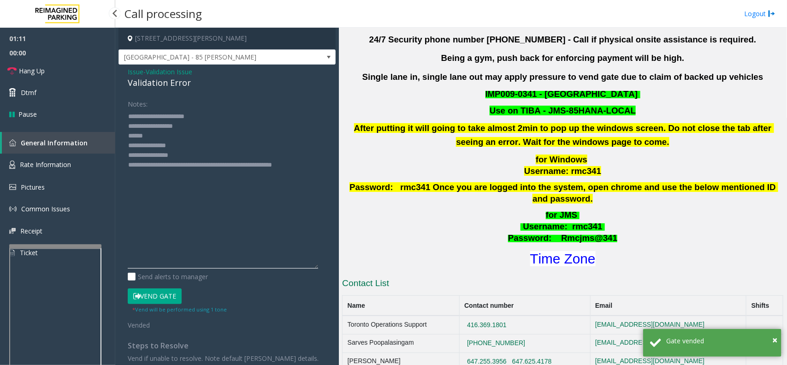
drag, startPoint x: 174, startPoint y: 137, endPoint x: 113, endPoint y: 136, distance: 60.4
click at [113, 136] on app-root "01:11 00:00 Hang Up Dtmf Pause General Information Rate Information Pictures Co…" at bounding box center [393, 182] width 787 height 365
type textarea "**********"
click at [49, 74] on link "Hang Up" at bounding box center [57, 71] width 115 height 22
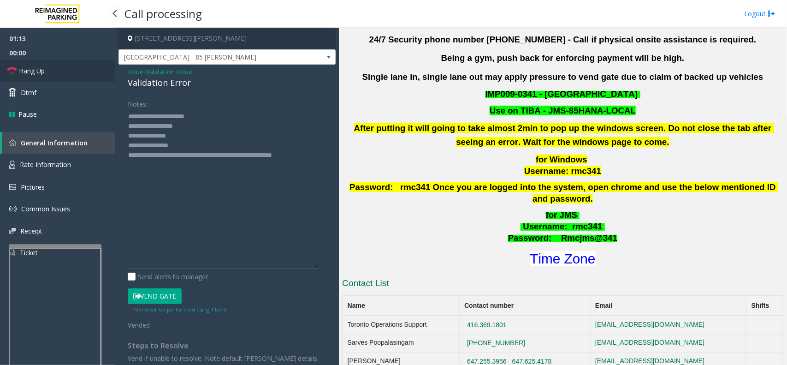
click at [49, 74] on link "Hang Up" at bounding box center [57, 71] width 115 height 22
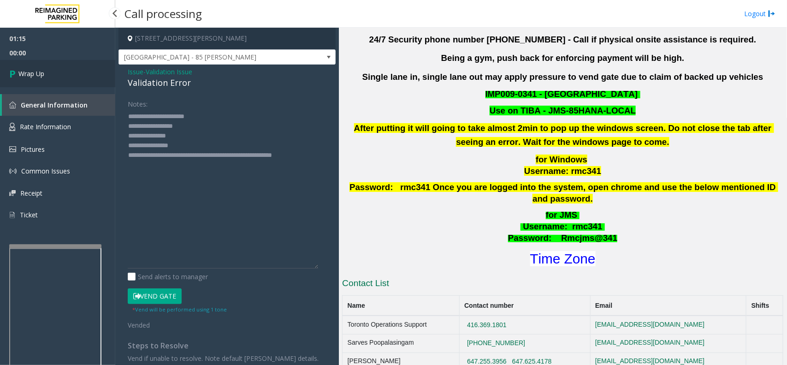
click at [47, 77] on link "Wrap Up" at bounding box center [57, 73] width 115 height 27
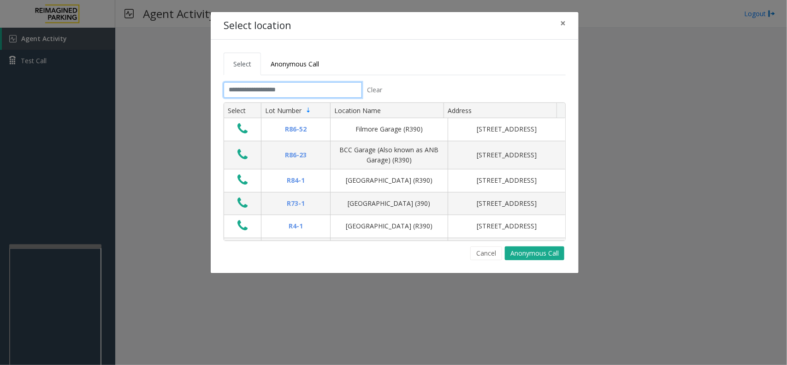
click at [287, 85] on input "text" at bounding box center [293, 90] width 138 height 16
click at [566, 24] on button "×" at bounding box center [563, 23] width 18 height 23
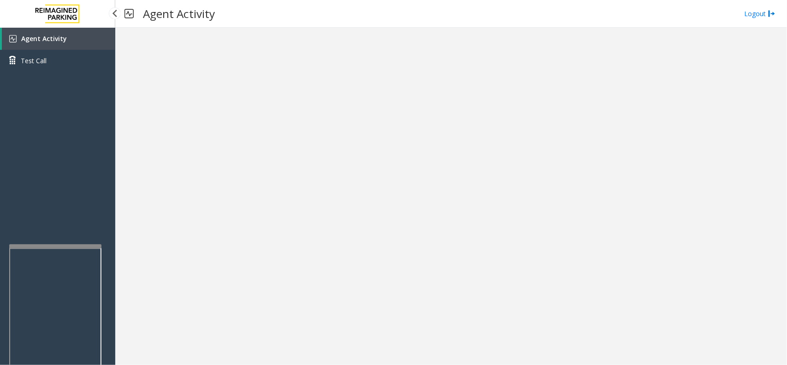
click at [61, 242] on div "Agent Activity Test Call" at bounding box center [57, 210] width 115 height 365
click at [68, 202] on app-root "Agent Activity Test Call × Close Powered by Umojo © 2025 Agent Activity Logout ×" at bounding box center [393, 182] width 787 height 365
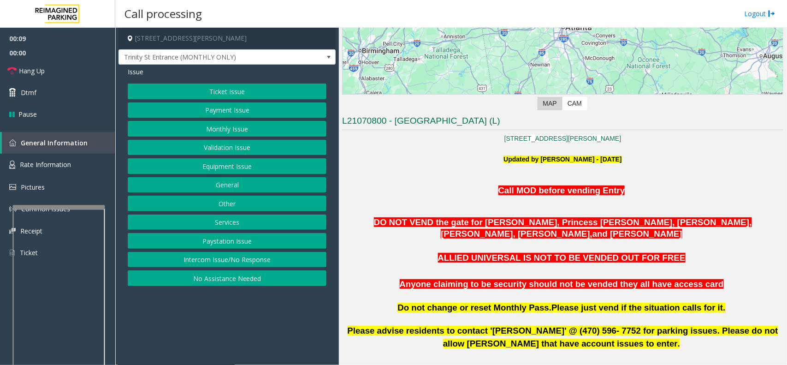
scroll to position [173, 0]
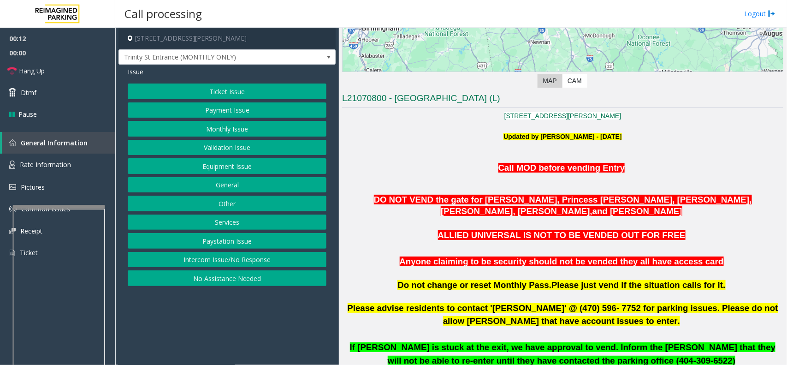
click at [247, 259] on button "Intercom Issue/No Response" at bounding box center [227, 260] width 199 height 16
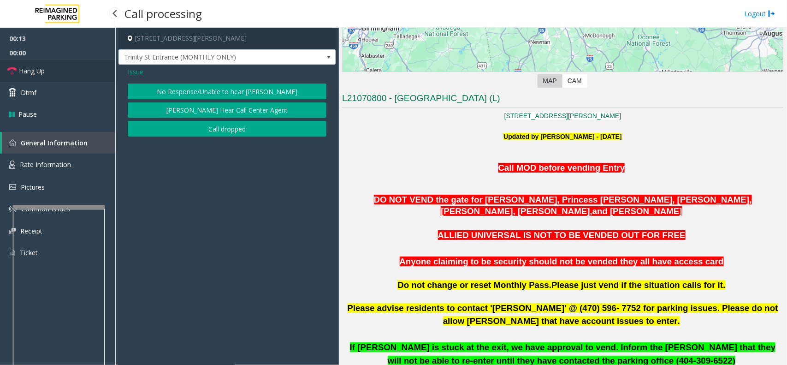
click at [47, 68] on link "Hang Up" at bounding box center [57, 71] width 115 height 22
click at [186, 87] on button "No Response/Unable to hear [PERSON_NAME]" at bounding box center [227, 91] width 199 height 16
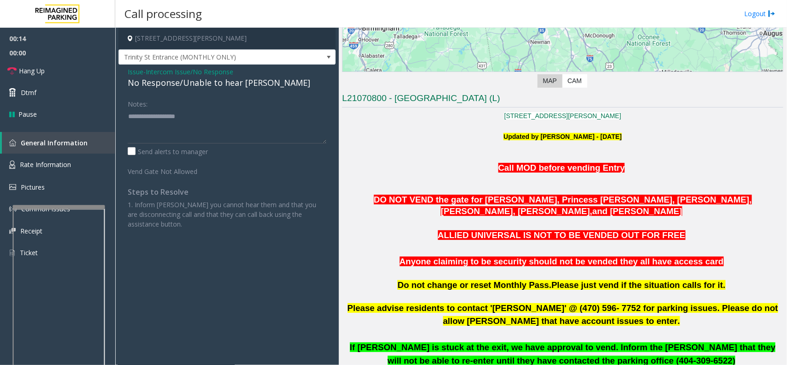
click at [185, 83] on div "No Response/Unable to hear [PERSON_NAME]" at bounding box center [227, 83] width 199 height 12
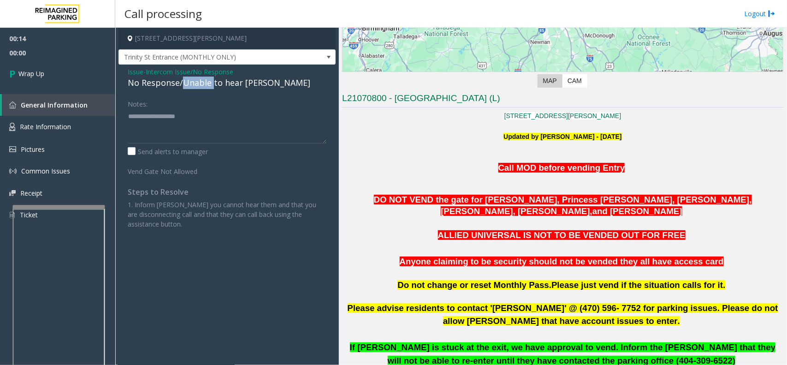
click at [185, 83] on div "No Response/Unable to hear [PERSON_NAME]" at bounding box center [227, 83] width 199 height 12
type textarea "**********"
click at [61, 75] on link "Wrap Up" at bounding box center [57, 73] width 115 height 27
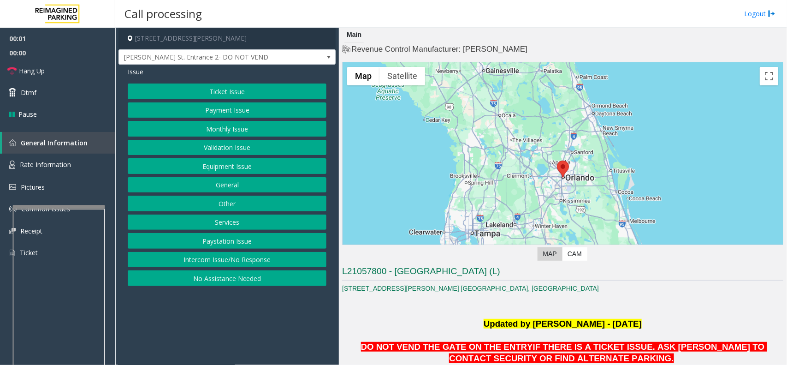
scroll to position [173, 0]
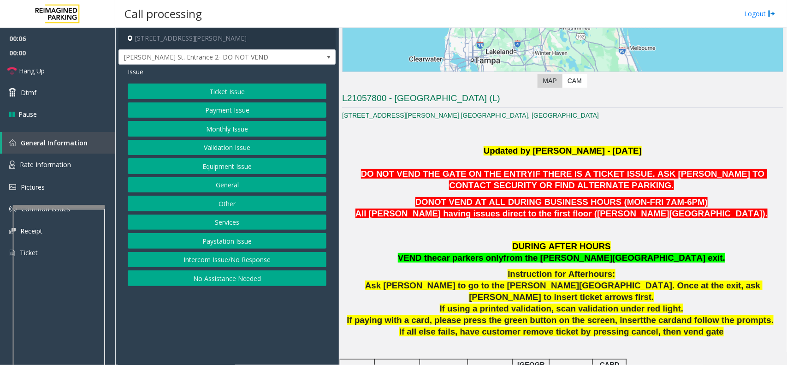
click at [230, 207] on button "Other" at bounding box center [227, 203] width 199 height 16
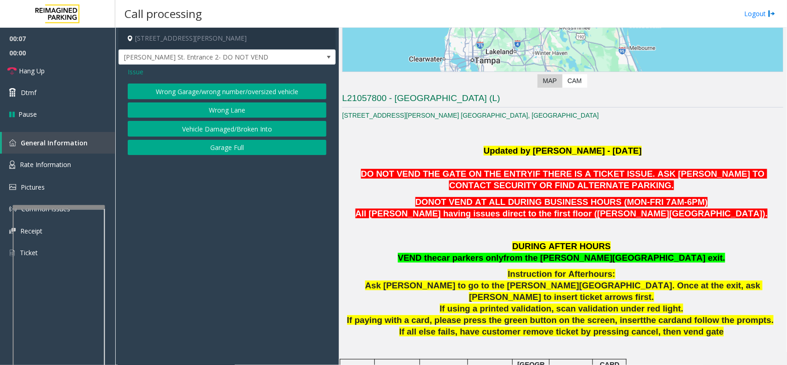
click at [238, 108] on button "Wrong Lane" at bounding box center [227, 110] width 199 height 16
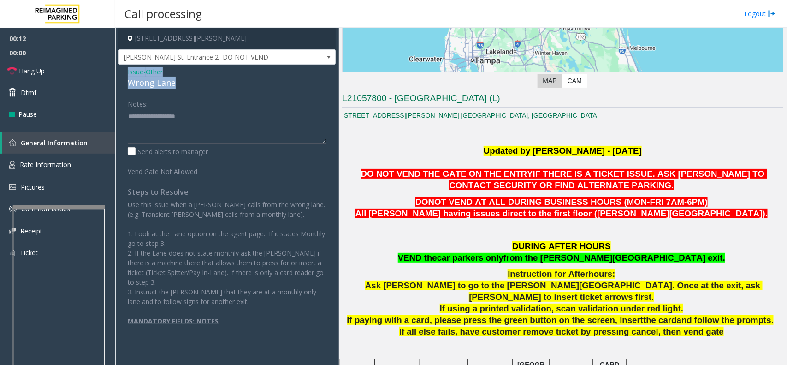
drag, startPoint x: 186, startPoint y: 86, endPoint x: 120, endPoint y: 74, distance: 66.9
click at [120, 74] on div "Issue - Other Wrong Lane Notes: Send alerts to manager Vend Gate Not Allowed St…" at bounding box center [226, 209] width 217 height 289
click at [187, 132] on textarea at bounding box center [227, 126] width 199 height 35
click at [503, 260] on span "car parkers only" at bounding box center [470, 258] width 66 height 10
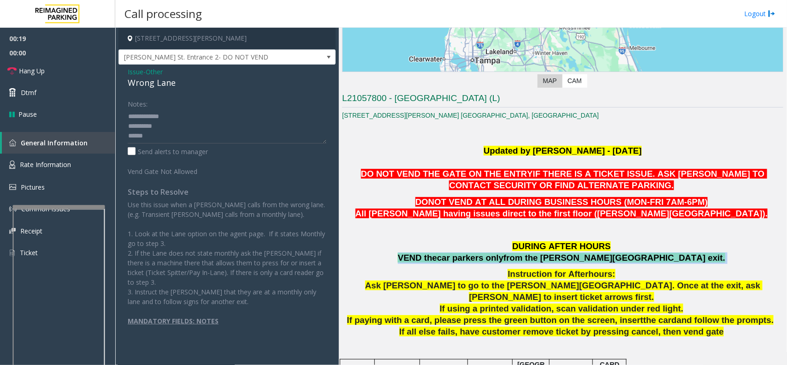
click at [503, 260] on span "car parkers only" at bounding box center [470, 258] width 66 height 10
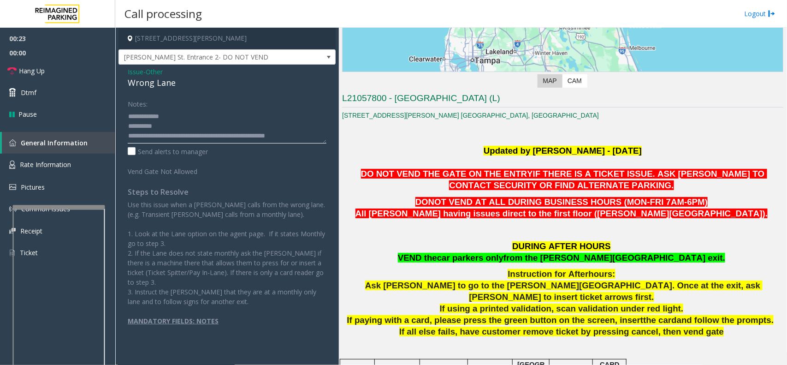
click at [313, 137] on textarea at bounding box center [227, 126] width 199 height 35
drag, startPoint x: 143, startPoint y: 135, endPoint x: 208, endPoint y: 120, distance: 66.2
click at [208, 120] on textarea at bounding box center [227, 126] width 199 height 35
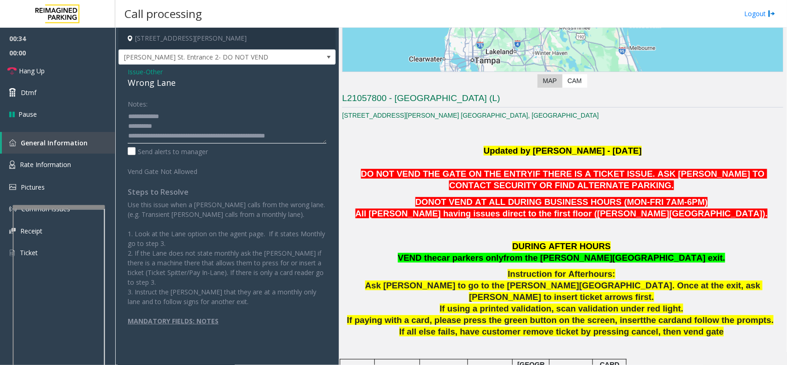
click at [195, 138] on textarea at bounding box center [227, 126] width 199 height 35
type textarea "**********"
click at [218, 47] on h4 "[STREET_ADDRESS][PERSON_NAME]" at bounding box center [226, 39] width 217 height 22
click at [220, 56] on span "[PERSON_NAME] St. Entrance 2- DO NOT VEND" at bounding box center [205, 57] width 173 height 15
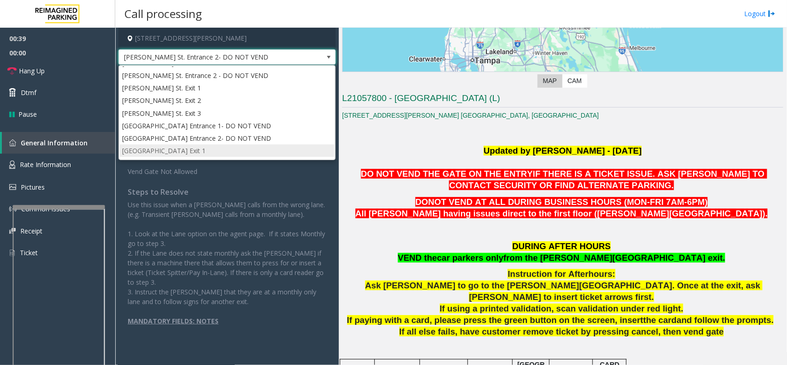
scroll to position [0, 0]
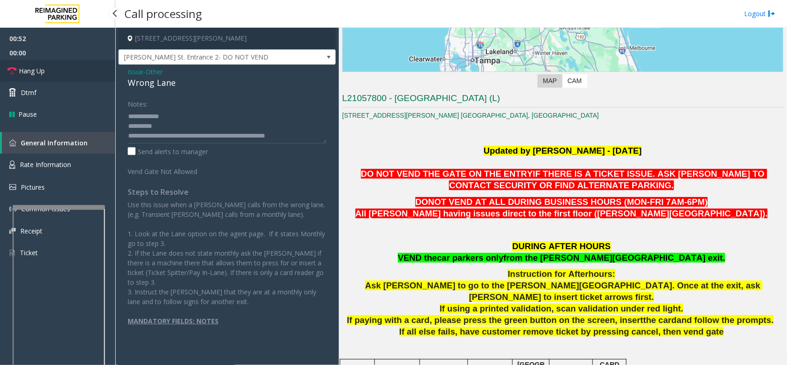
click at [67, 69] on link "Hang Up" at bounding box center [57, 71] width 115 height 22
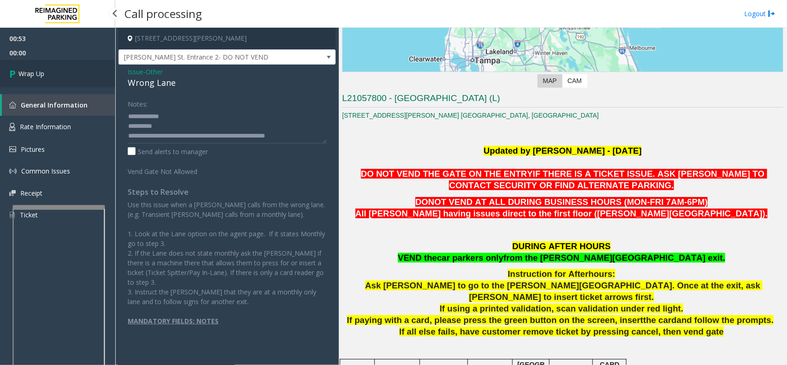
click at [67, 69] on link "Wrap Up" at bounding box center [57, 73] width 115 height 27
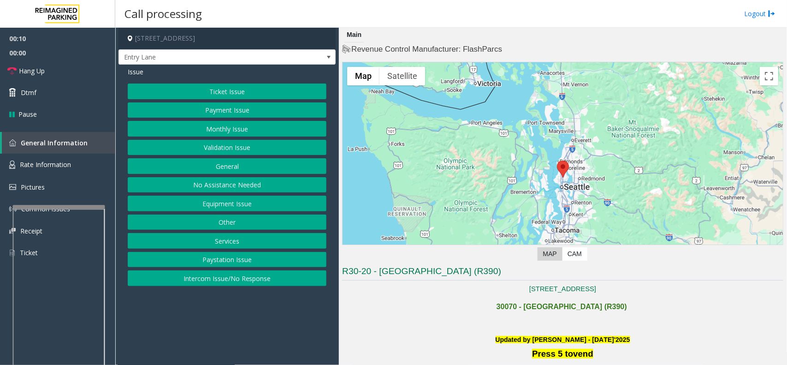
click at [231, 201] on button "Equipment Issue" at bounding box center [227, 203] width 199 height 16
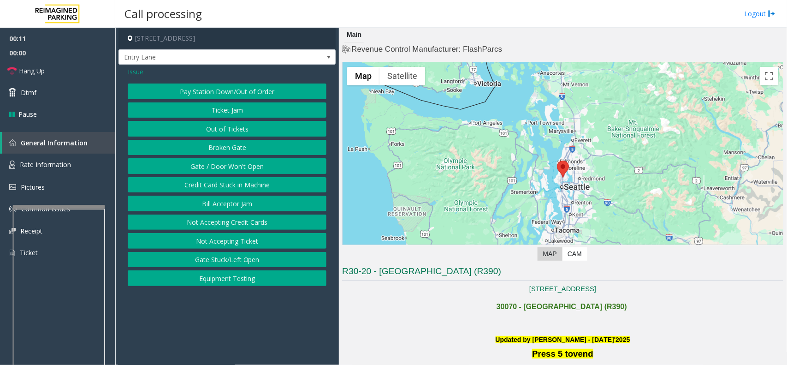
click at [227, 133] on button "Out of Tickets" at bounding box center [227, 129] width 199 height 16
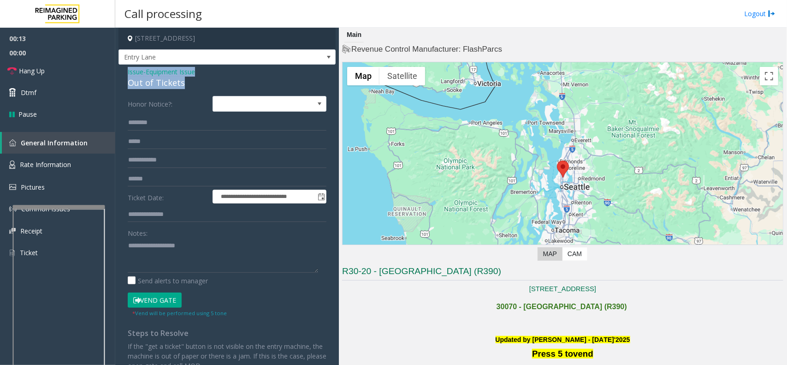
drag, startPoint x: 187, startPoint y: 82, endPoint x: 121, endPoint y: 72, distance: 66.2
click at [121, 72] on div "**********" at bounding box center [226, 246] width 217 height 363
copy div "Issue - Equipment Issue Out of Tickets"
paste textarea "**********"
click at [144, 243] on textarea at bounding box center [223, 255] width 190 height 35
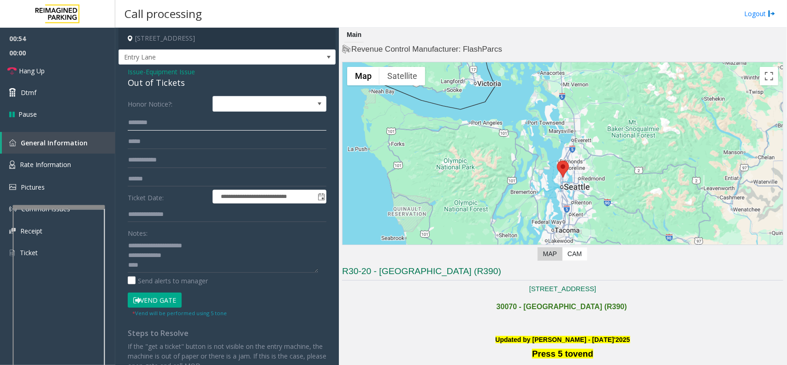
click at [160, 124] on input "text" at bounding box center [227, 123] width 199 height 16
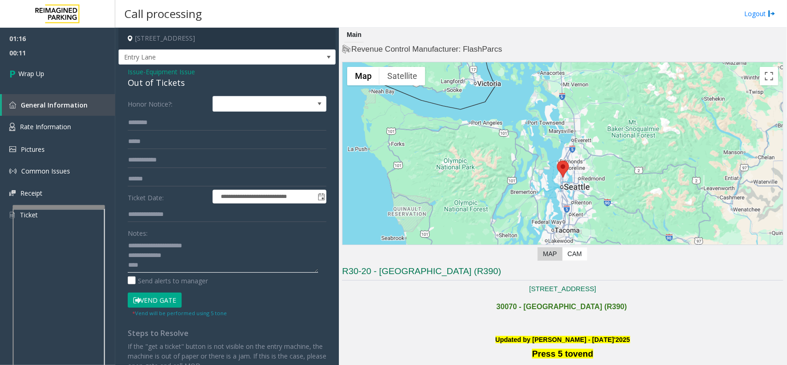
click at [194, 266] on textarea at bounding box center [223, 255] width 190 height 35
paste textarea "**********"
click at [210, 263] on textarea at bounding box center [223, 255] width 190 height 35
type textarea "**********"
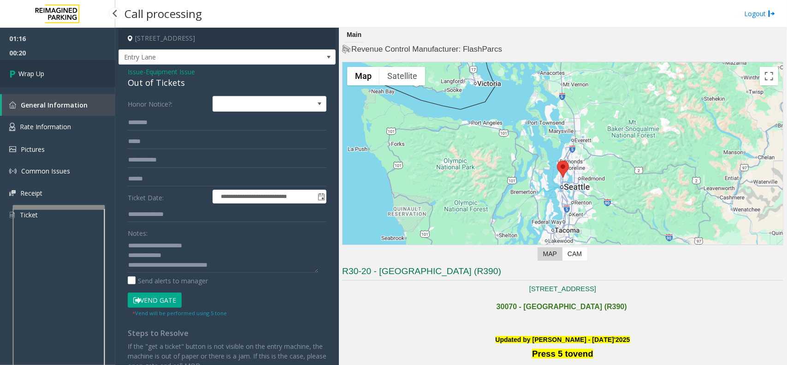
click at [65, 70] on link "Wrap Up" at bounding box center [57, 73] width 115 height 27
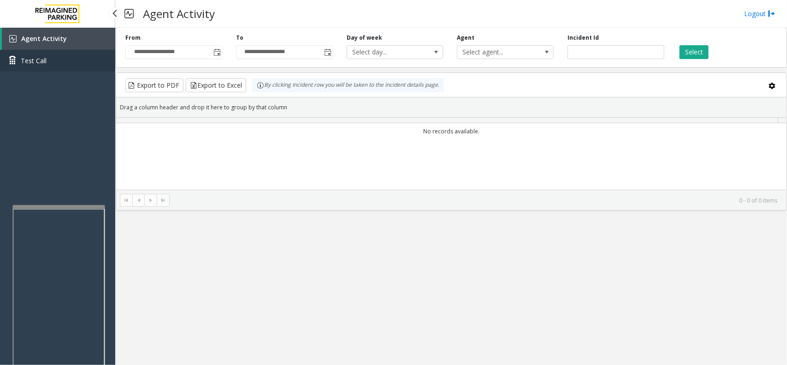
click at [65, 70] on link "Test Call" at bounding box center [57, 61] width 115 height 22
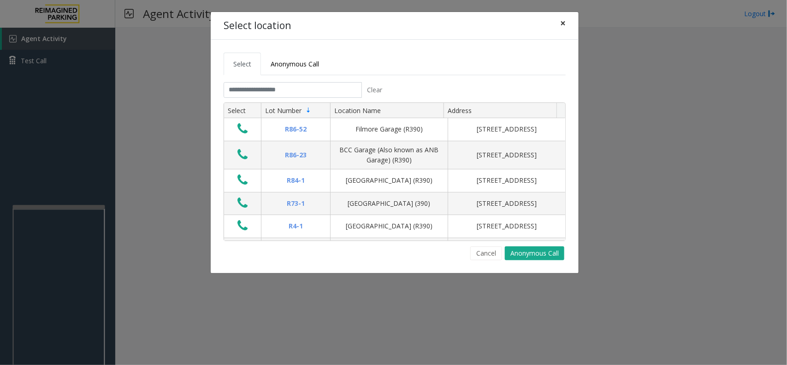
click at [557, 27] on button "×" at bounding box center [563, 23] width 18 height 23
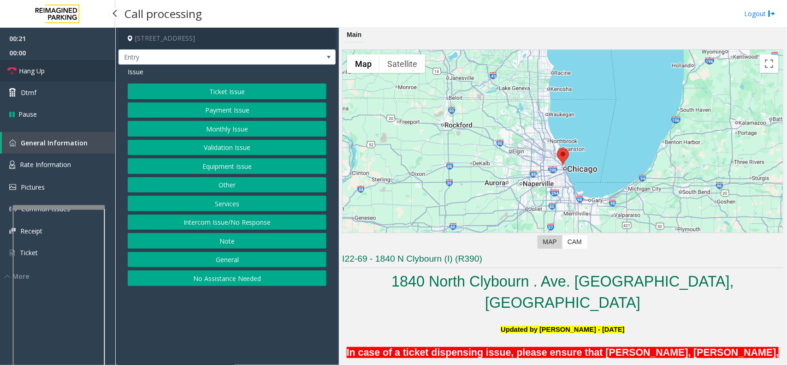
click at [70, 71] on link "Hang Up" at bounding box center [57, 71] width 115 height 22
click at [269, 225] on button "Intercom Issue/No Response" at bounding box center [227, 222] width 199 height 16
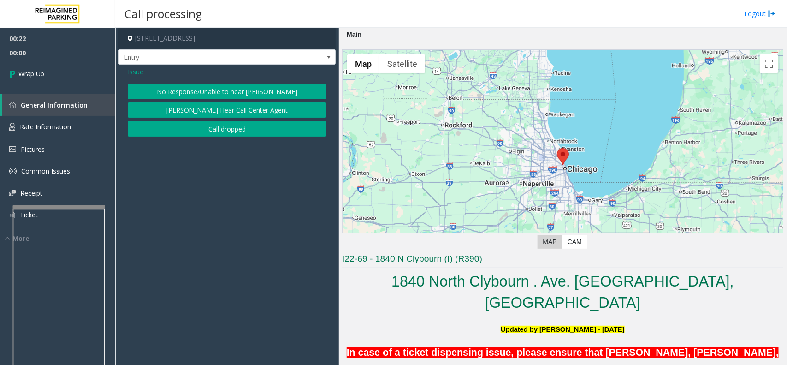
click at [224, 85] on button "No Response/Unable to hear [PERSON_NAME]" at bounding box center [227, 91] width 199 height 16
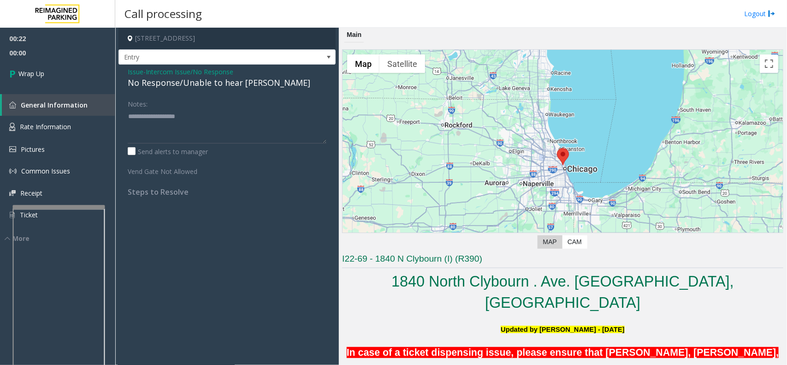
click at [211, 88] on div "No Response/Unable to hear [PERSON_NAME]" at bounding box center [227, 83] width 199 height 12
type textarea "**********"
click at [52, 74] on link "Wrap Up" at bounding box center [57, 73] width 115 height 27
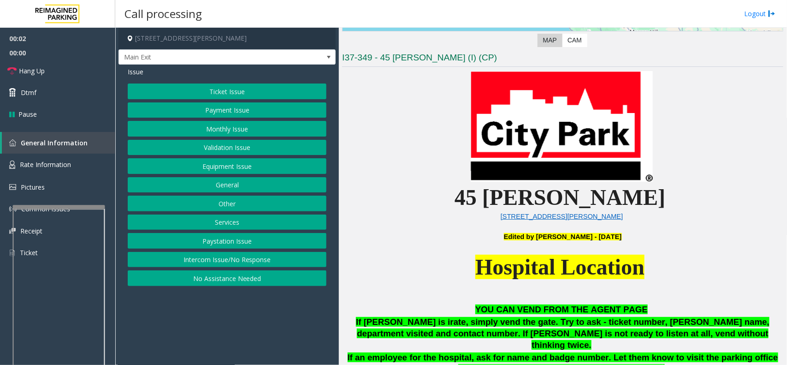
scroll to position [230, 0]
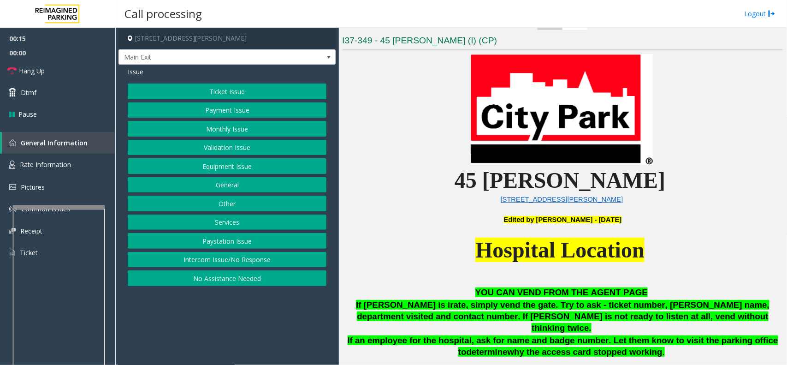
click at [189, 90] on button "Ticket Issue" at bounding box center [227, 91] width 199 height 16
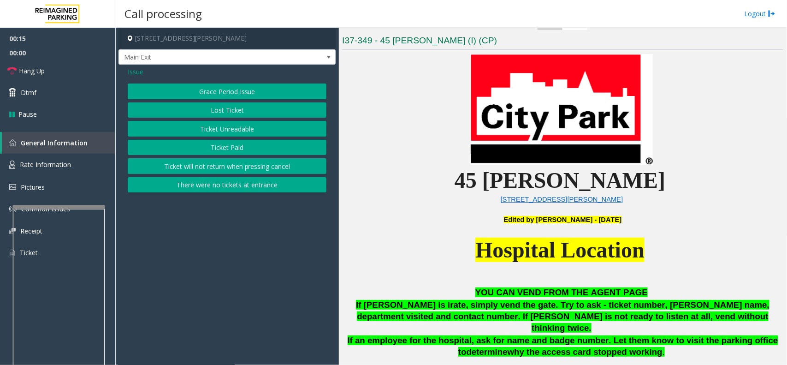
click at [194, 125] on button "Ticket Unreadable" at bounding box center [227, 129] width 199 height 16
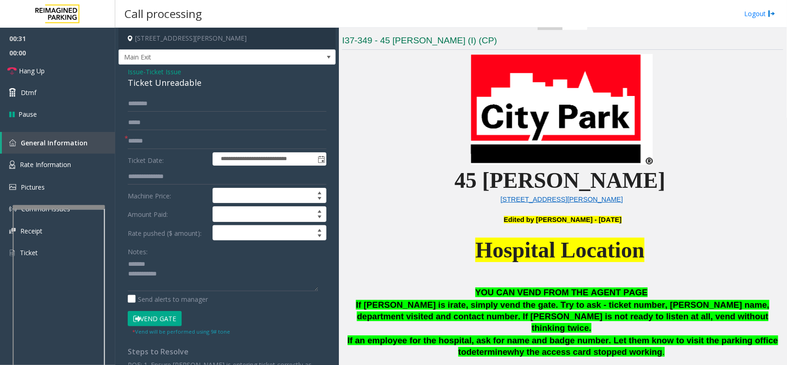
click at [151, 84] on div "Ticket Unreadable" at bounding box center [227, 83] width 199 height 12
drag, startPoint x: 157, startPoint y: 272, endPoint x: 158, endPoint y: 278, distance: 5.6
click at [157, 272] on textarea at bounding box center [223, 273] width 190 height 35
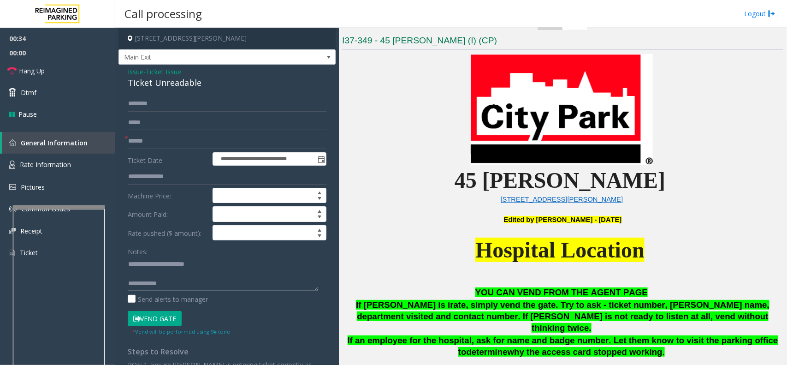
click at [158, 277] on textarea at bounding box center [223, 273] width 190 height 35
click at [174, 273] on textarea at bounding box center [223, 273] width 190 height 35
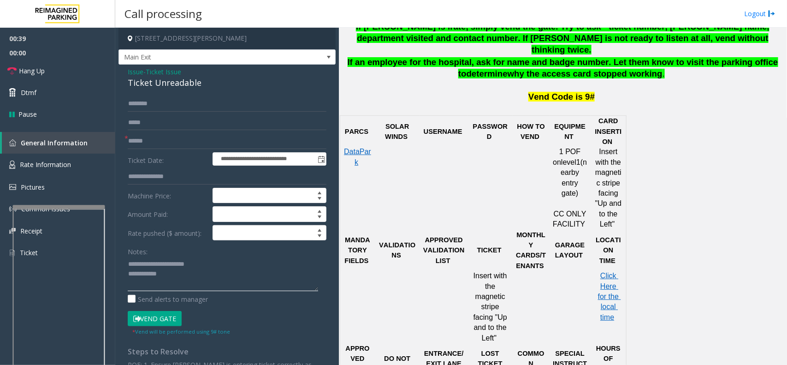
scroll to position [519, 0]
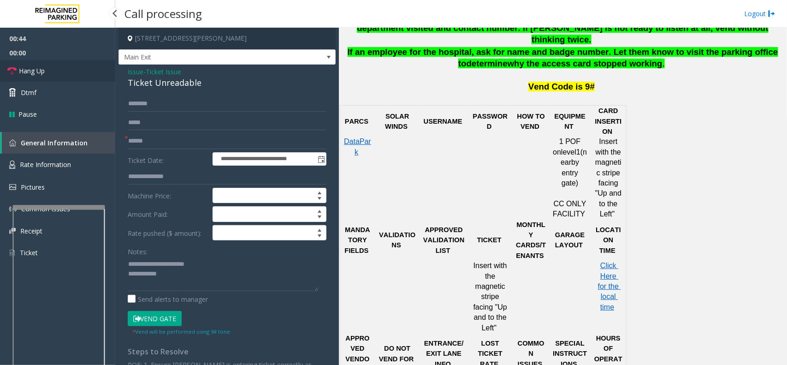
click at [75, 71] on link "Hang Up" at bounding box center [57, 71] width 115 height 22
click at [172, 275] on textarea at bounding box center [223, 273] width 190 height 35
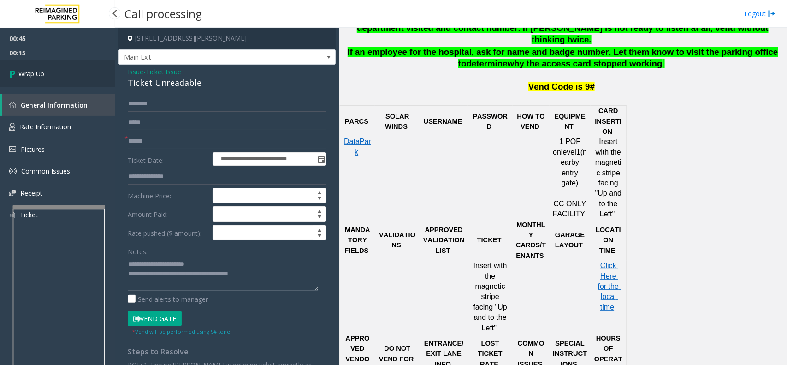
type textarea "**********"
click at [74, 79] on link "Wrap Up" at bounding box center [57, 73] width 115 height 27
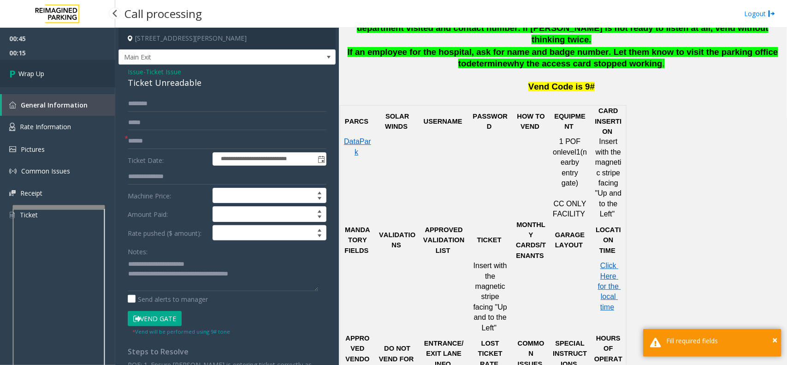
click at [74, 79] on link "Wrap Up" at bounding box center [57, 73] width 115 height 27
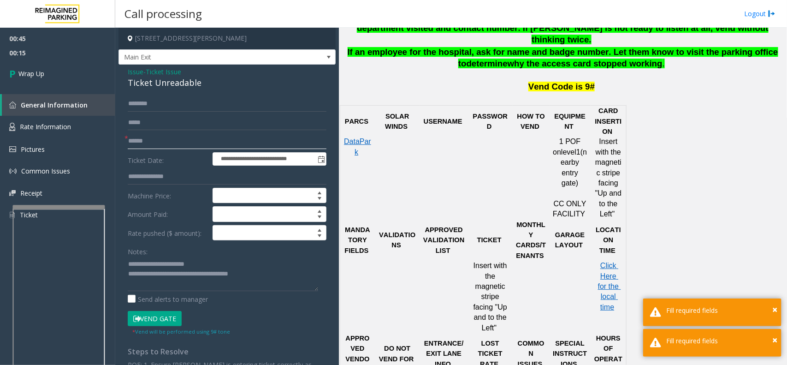
click at [155, 139] on input "text" at bounding box center [227, 141] width 199 height 16
type input "**"
click at [61, 88] on div "00:45 00:16 Wrap Up General Information Rate Information Pictures Common Issues…" at bounding box center [57, 131] width 115 height 206
click at [61, 88] on div "00:45 00:17 Wrap Up General Information Rate Information Pictures Common Issues…" at bounding box center [57, 131] width 115 height 206
click at [65, 71] on link "Wrap Up" at bounding box center [57, 73] width 115 height 27
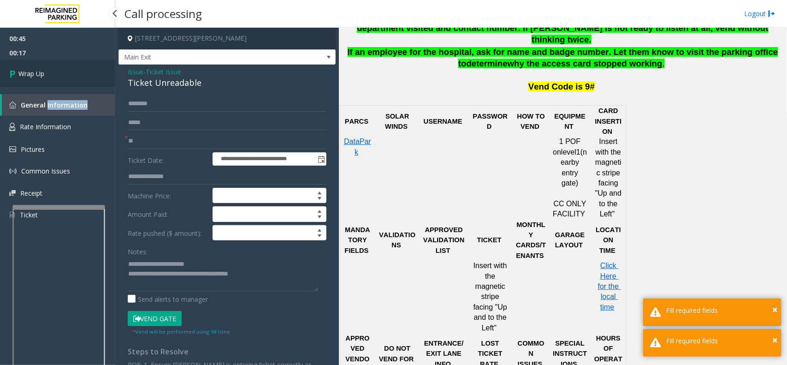
click at [65, 71] on link "Wrap Up" at bounding box center [57, 73] width 115 height 27
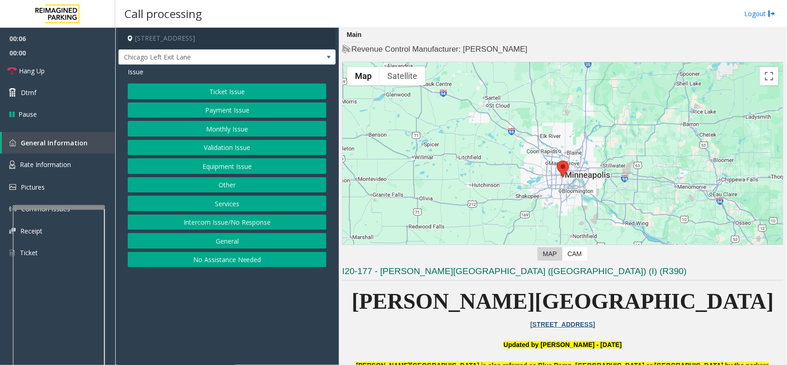
click at [241, 89] on button "Ticket Issue" at bounding box center [227, 91] width 199 height 16
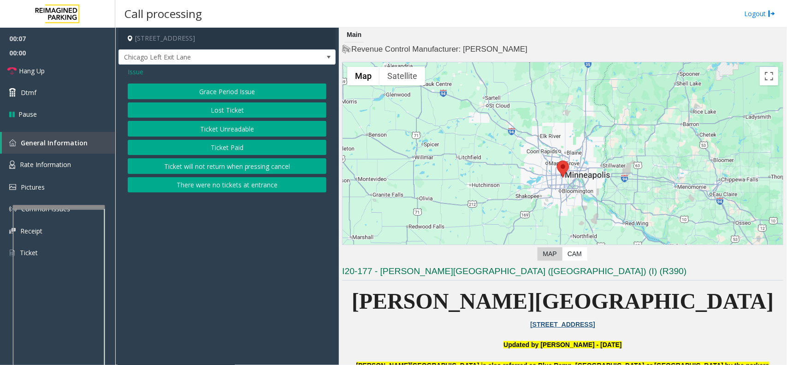
click at [238, 127] on button "Ticket Unreadable" at bounding box center [227, 129] width 199 height 16
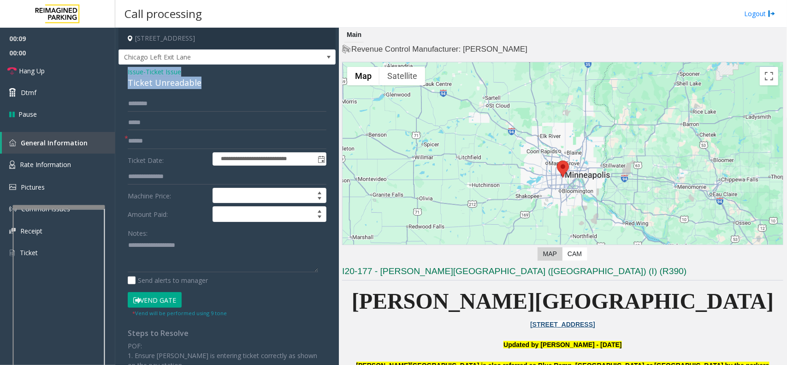
drag, startPoint x: 203, startPoint y: 83, endPoint x: 127, endPoint y: 68, distance: 77.6
click at [127, 68] on div "**********" at bounding box center [226, 275] width 217 height 421
click at [188, 254] on textarea at bounding box center [223, 255] width 190 height 35
type textarea "**********"
click at [165, 141] on input "text" at bounding box center [227, 141] width 199 height 16
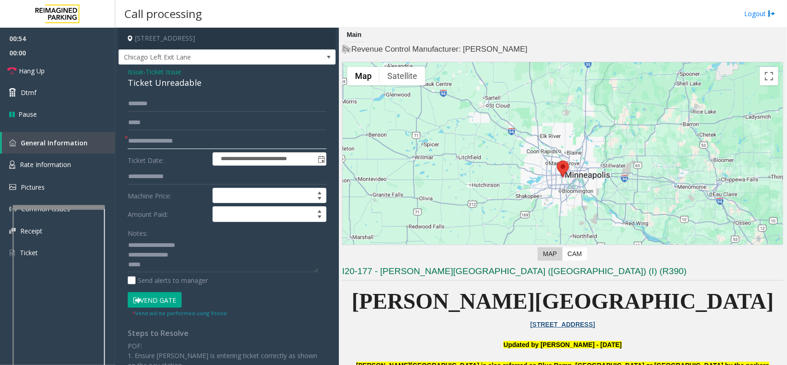
type input "**********"
type textarea "**********"
click at [158, 296] on button "Vend Gate" at bounding box center [155, 300] width 54 height 16
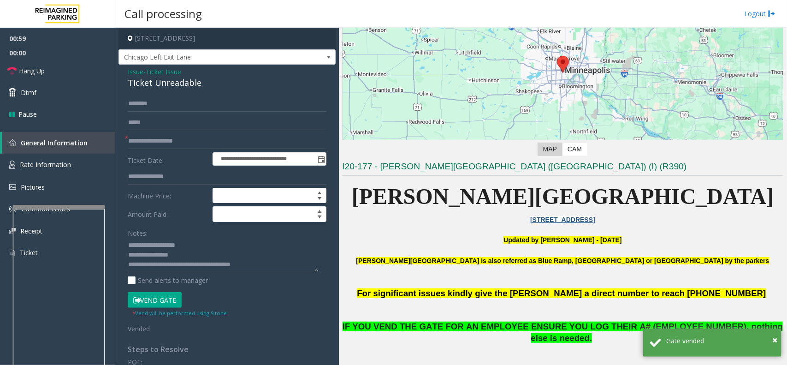
scroll to position [346, 0]
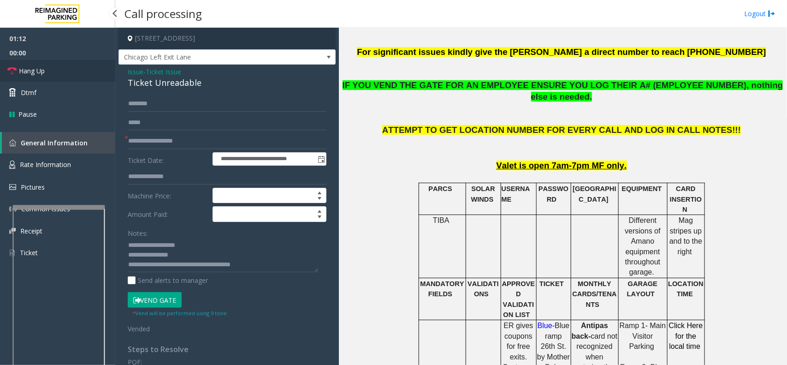
click at [60, 70] on link "Hang Up" at bounding box center [57, 71] width 115 height 22
click at [60, 73] on link "Hang Up" at bounding box center [57, 71] width 115 height 22
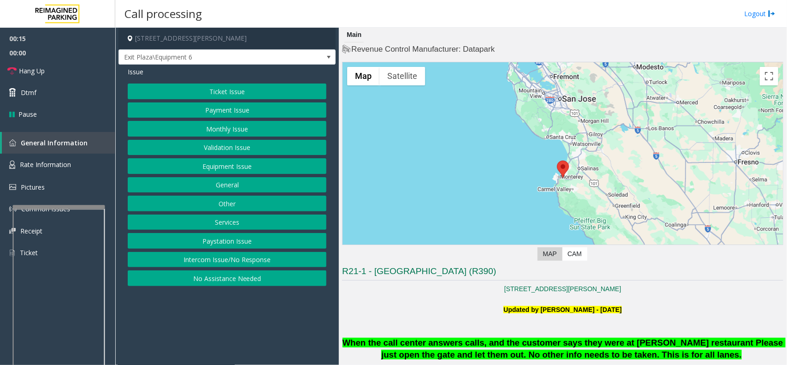
click at [229, 276] on button "No Assistance Needed" at bounding box center [227, 278] width 199 height 16
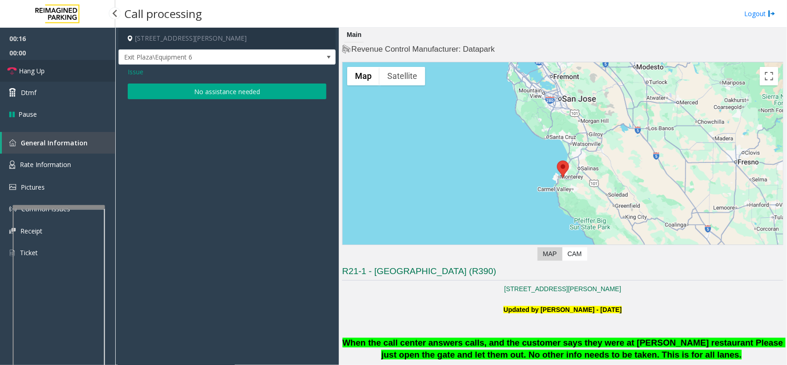
click at [86, 75] on link "Hang Up" at bounding box center [57, 71] width 115 height 22
click at [160, 91] on button "No assistance needed" at bounding box center [227, 91] width 199 height 16
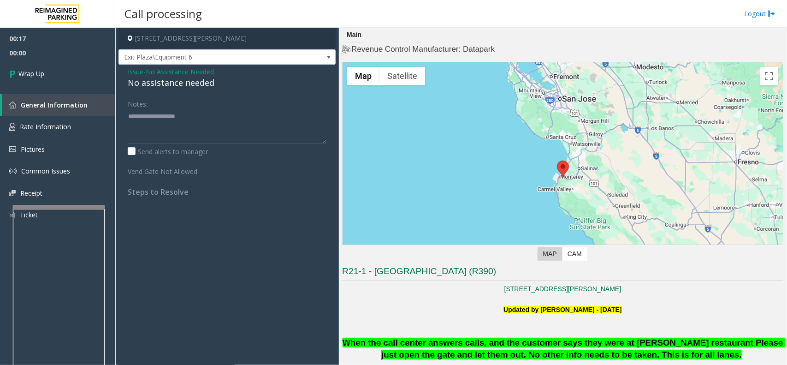
click at [160, 88] on div "No assistance needed" at bounding box center [227, 83] width 199 height 12
click at [160, 84] on div "No assistance needed" at bounding box center [227, 83] width 199 height 12
drag, startPoint x: 160, startPoint y: 84, endPoint x: 173, endPoint y: 81, distance: 12.9
click at [167, 84] on div "No assistance needed" at bounding box center [227, 83] width 199 height 12
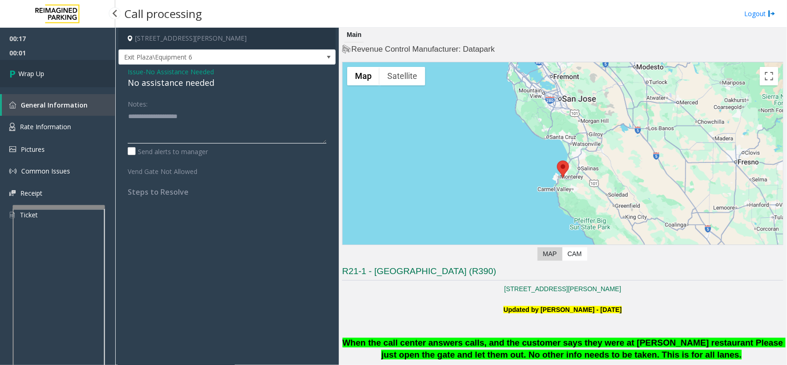
type textarea "**********"
click at [61, 74] on link "Wrap Up" at bounding box center [57, 73] width 115 height 27
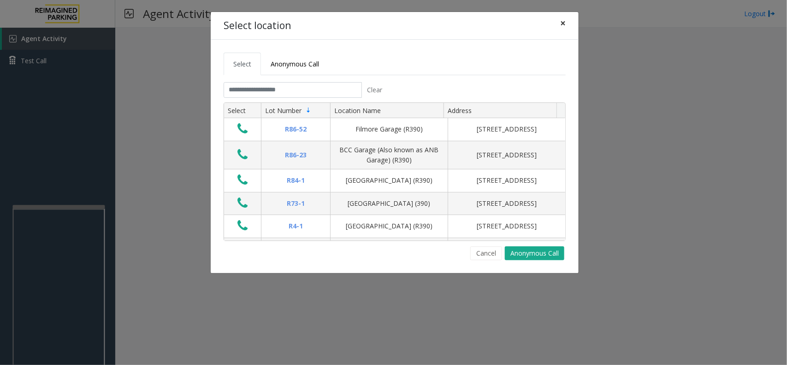
click at [566, 17] on button "×" at bounding box center [563, 23] width 18 height 23
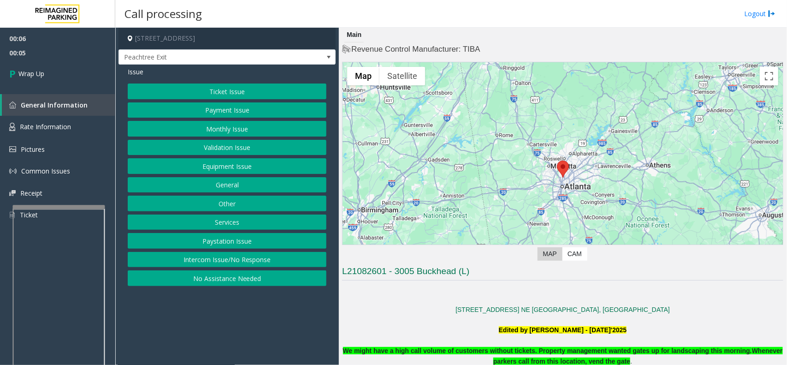
drag, startPoint x: 239, startPoint y: 261, endPoint x: 236, endPoint y: 248, distance: 13.1
click at [239, 261] on button "Intercom Issue/No Response" at bounding box center [227, 260] width 199 height 16
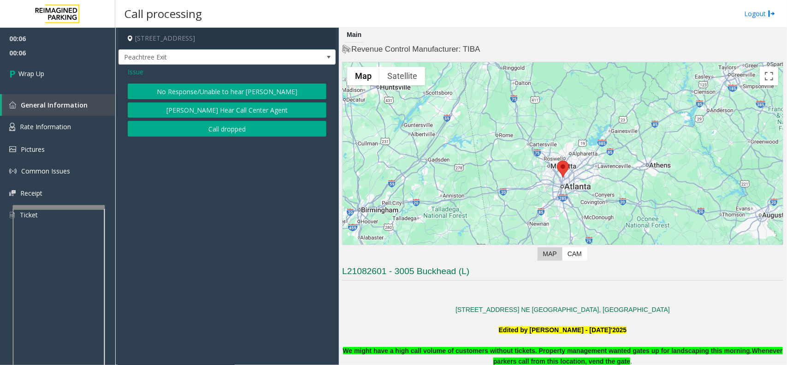
click at [203, 129] on button "Call dropped" at bounding box center [227, 129] width 199 height 16
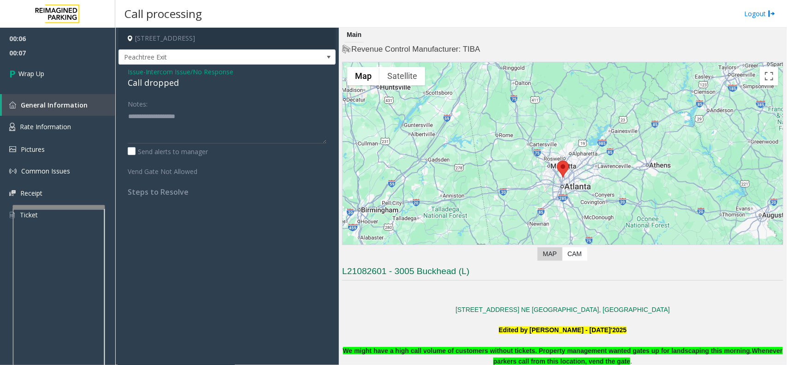
click at [159, 86] on div "Call dropped" at bounding box center [227, 83] width 199 height 12
type textarea "**********"
click at [59, 70] on link "Wrap Up" at bounding box center [57, 73] width 115 height 27
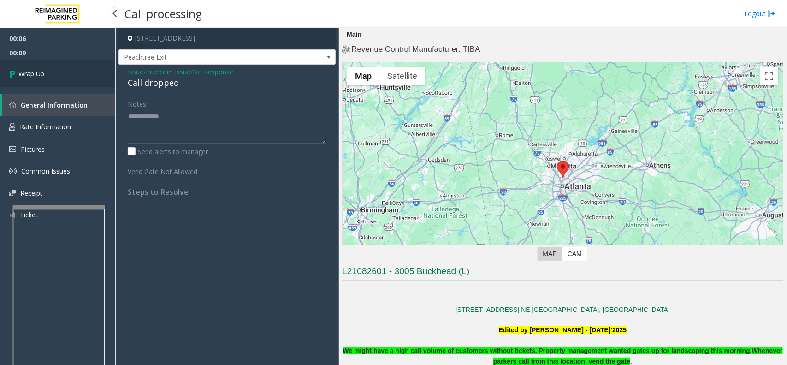
click at [59, 70] on link "Wrap Up" at bounding box center [57, 73] width 115 height 27
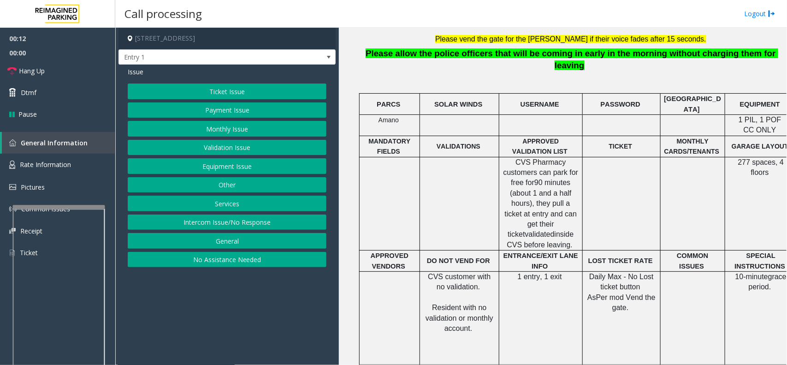
scroll to position [288, 0]
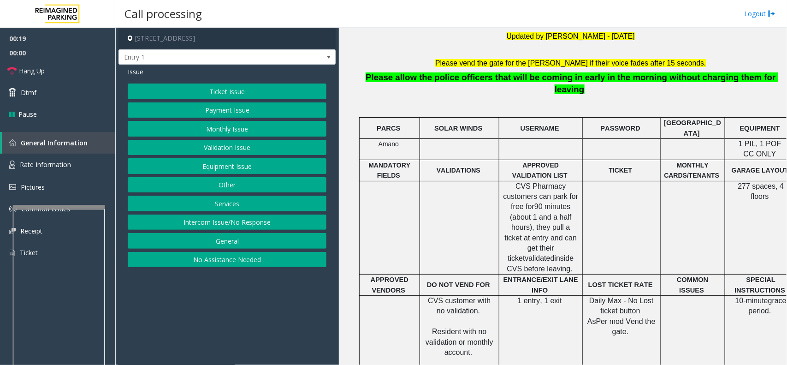
click at [237, 165] on button "Equipment Issue" at bounding box center [227, 166] width 199 height 16
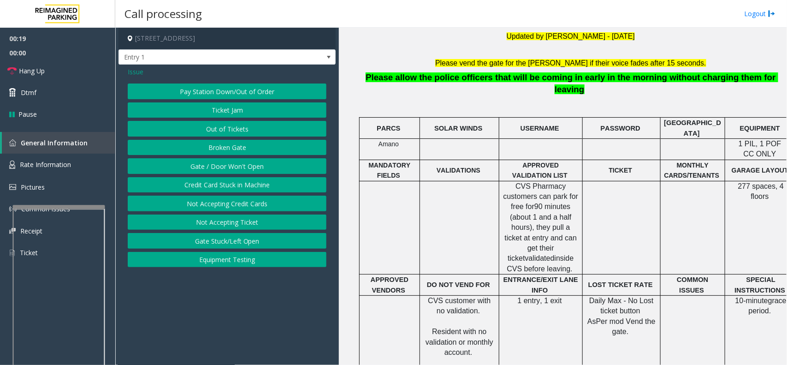
click at [237, 165] on button "Gate / Door Won't Open" at bounding box center [227, 166] width 199 height 16
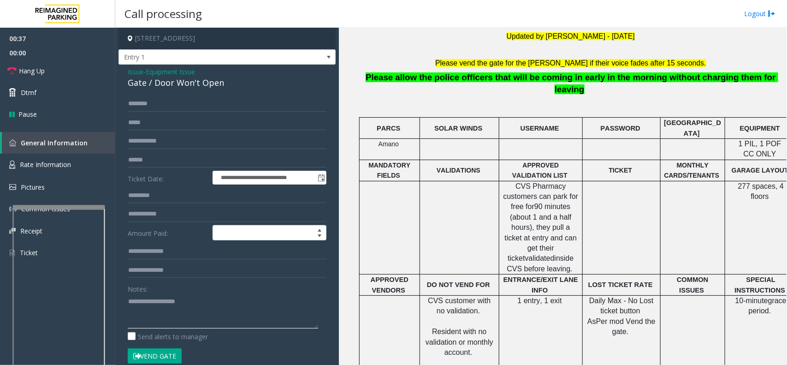
click at [177, 302] on textarea at bounding box center [223, 311] width 190 height 35
paste textarea "**********"
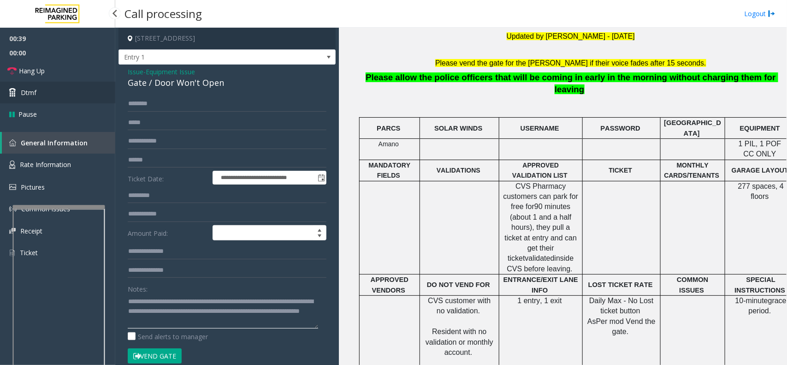
type textarea "**********"
click at [64, 86] on link "Dtmf" at bounding box center [57, 93] width 115 height 22
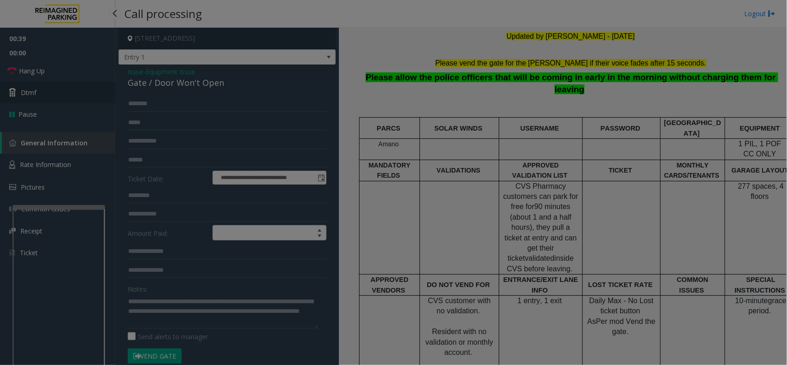
click at [64, 86] on bs-modal-backdrop at bounding box center [393, 182] width 787 height 365
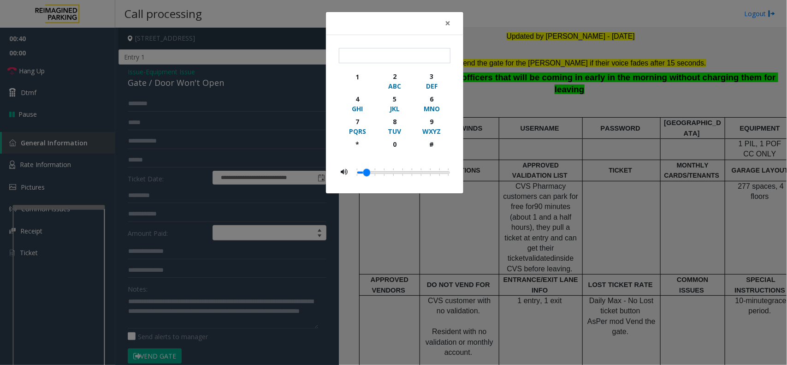
click at [65, 75] on div "× 1 2 ABC 3 DEF 4 GHI 5 JKL 6 MNO 7 PQRS 8 TUV 9 WXYZ * 0 #" at bounding box center [393, 182] width 787 height 365
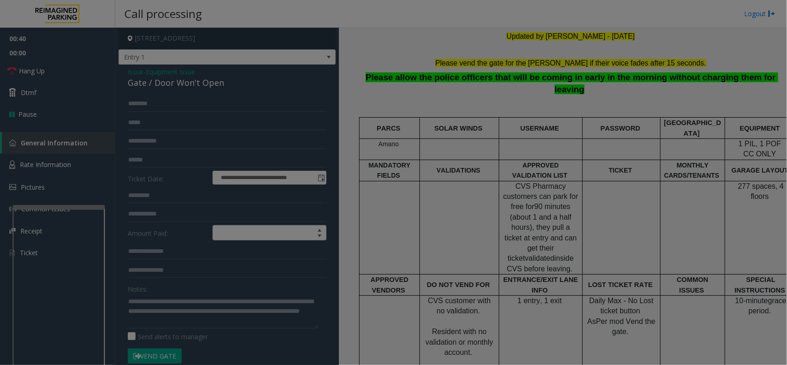
click at [65, 75] on div "× 1 2 ABC 3 DEF 4 GHI 5 JKL 6 MNO 7 PQRS 8 TUV 9 WXYZ * 0 #" at bounding box center [393, 182] width 787 height 365
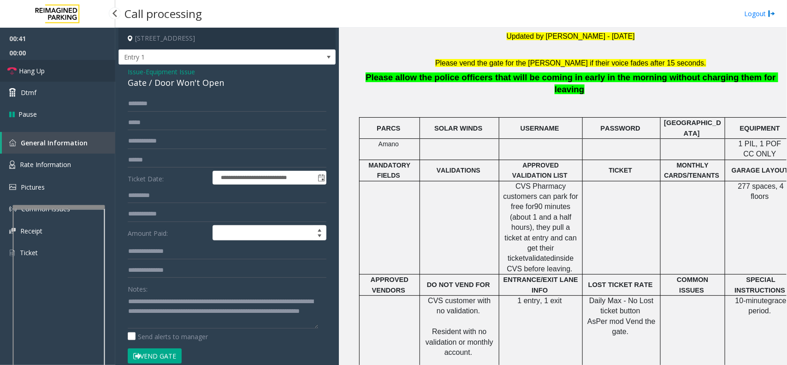
click at [69, 65] on link "Hang Up" at bounding box center [57, 71] width 115 height 22
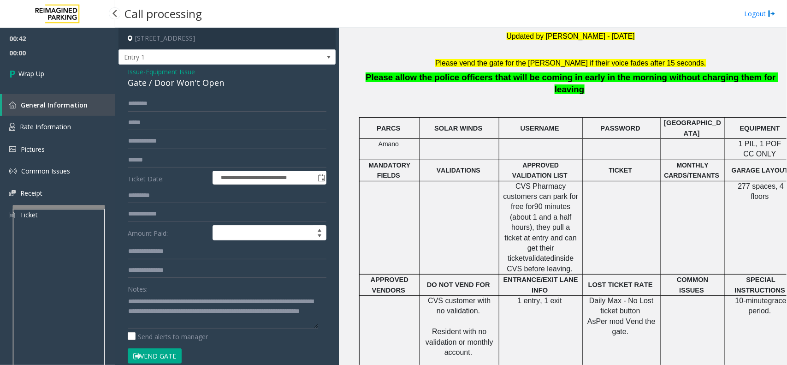
click at [69, 65] on link "Wrap Up" at bounding box center [57, 73] width 115 height 27
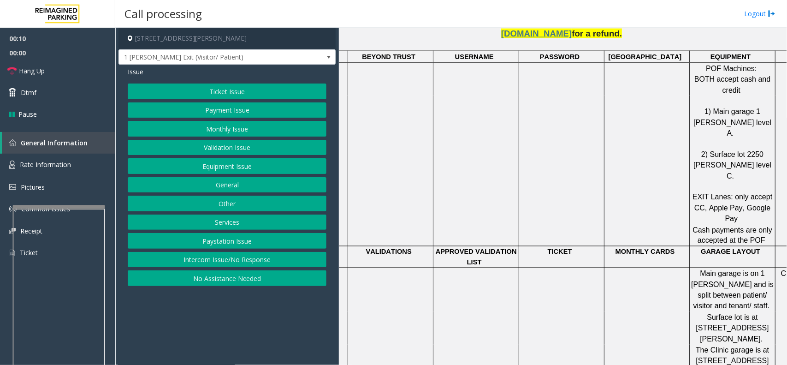
scroll to position [576, 78]
